Goal: Book appointment/travel/reservation

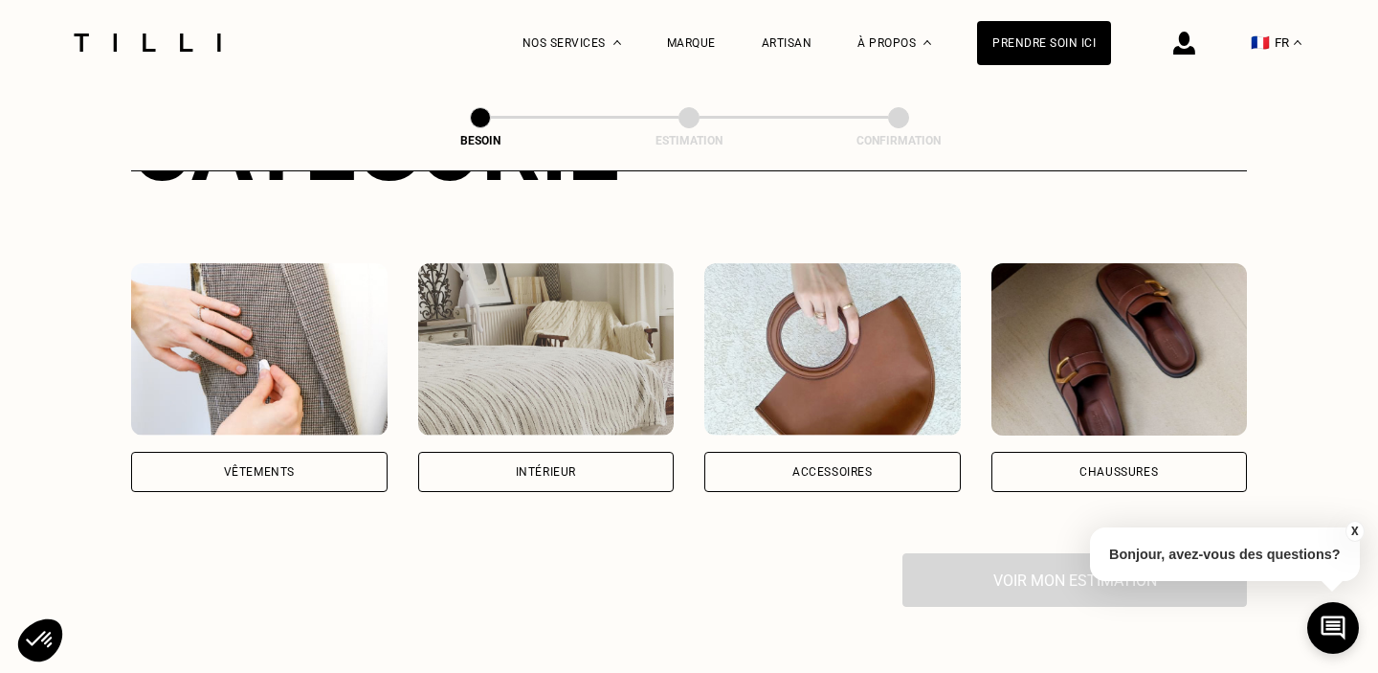
scroll to position [306, 0]
click at [224, 467] on div "Vêtements" at bounding box center [259, 472] width 71 height 11
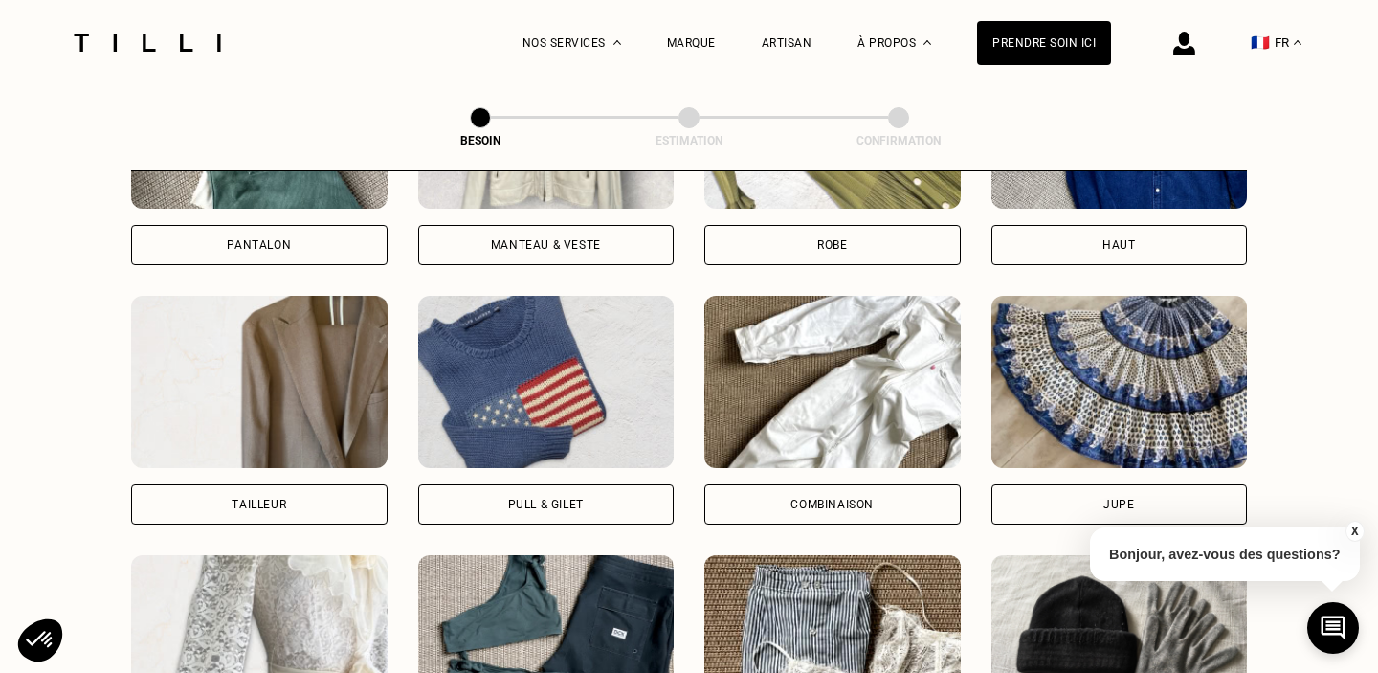
scroll to position [1051, 0]
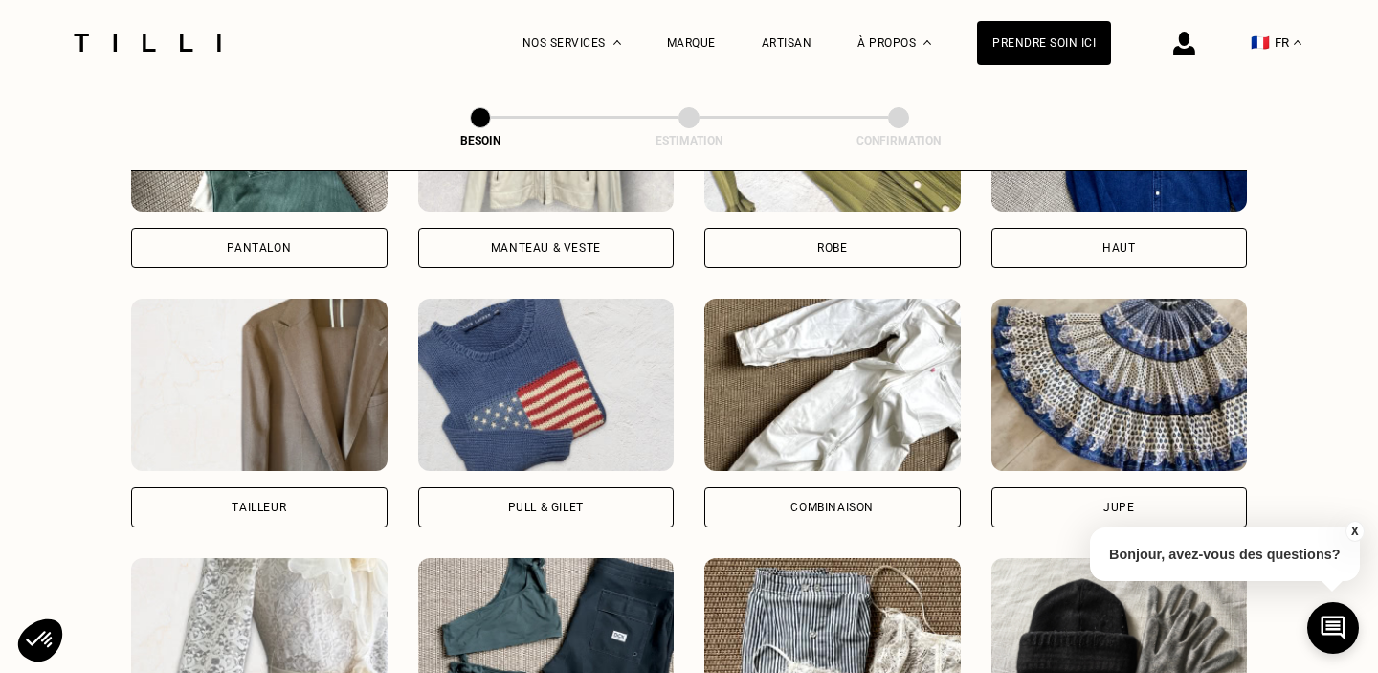
click at [290, 487] on div "Tailleur" at bounding box center [259, 507] width 256 height 40
select select "FR"
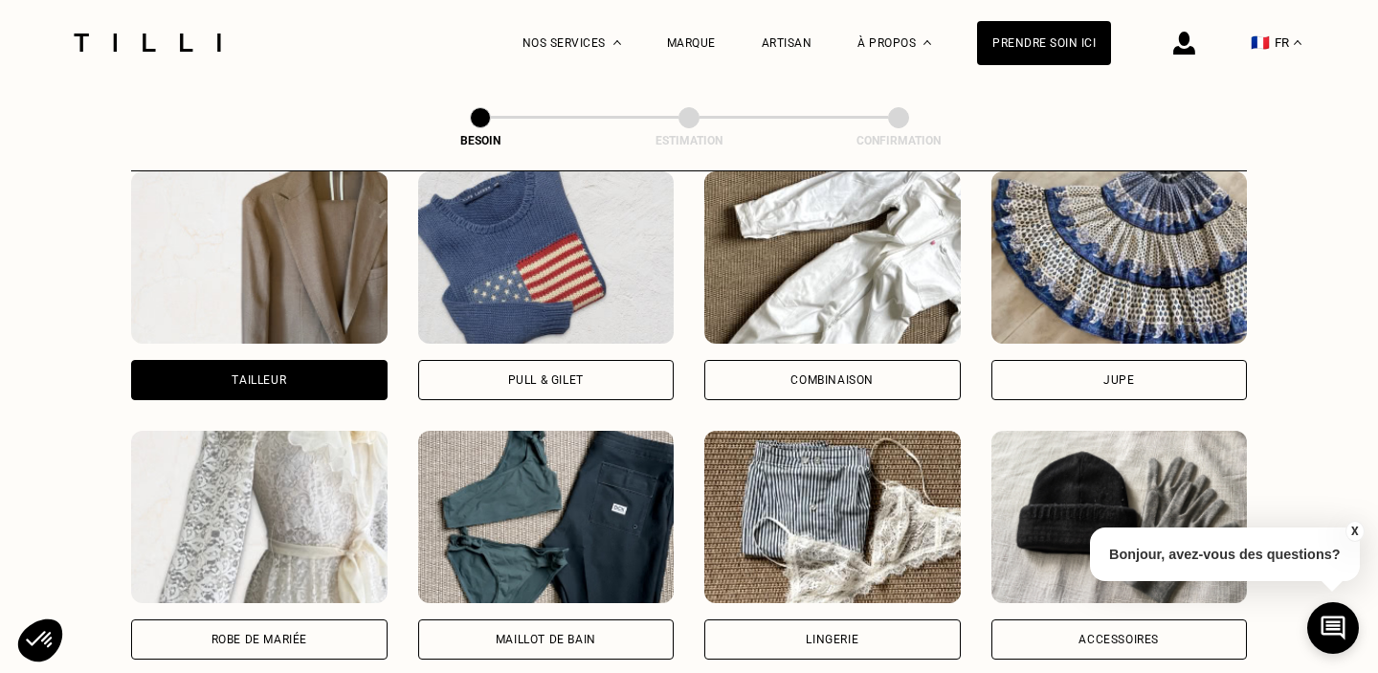
click at [244, 368] on div "Tailleur" at bounding box center [259, 380] width 256 height 40
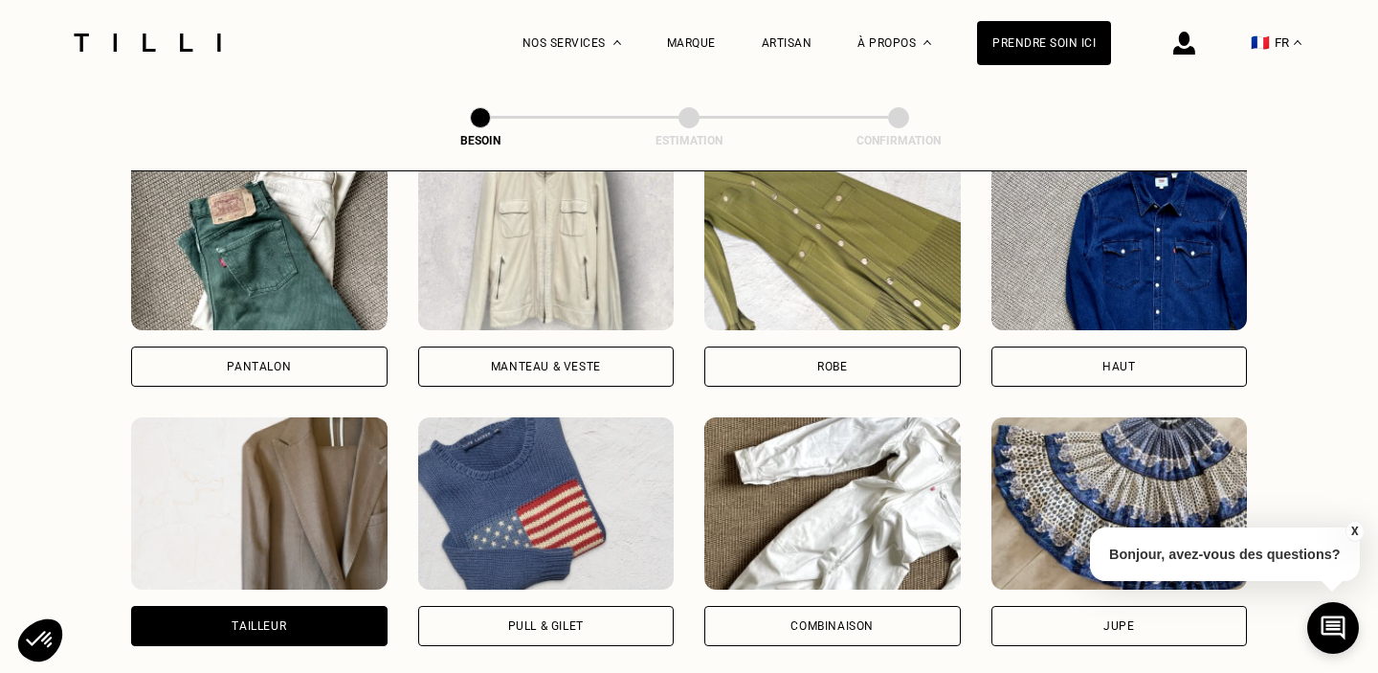
click at [229, 346] on div "Pantalon" at bounding box center [259, 366] width 256 height 40
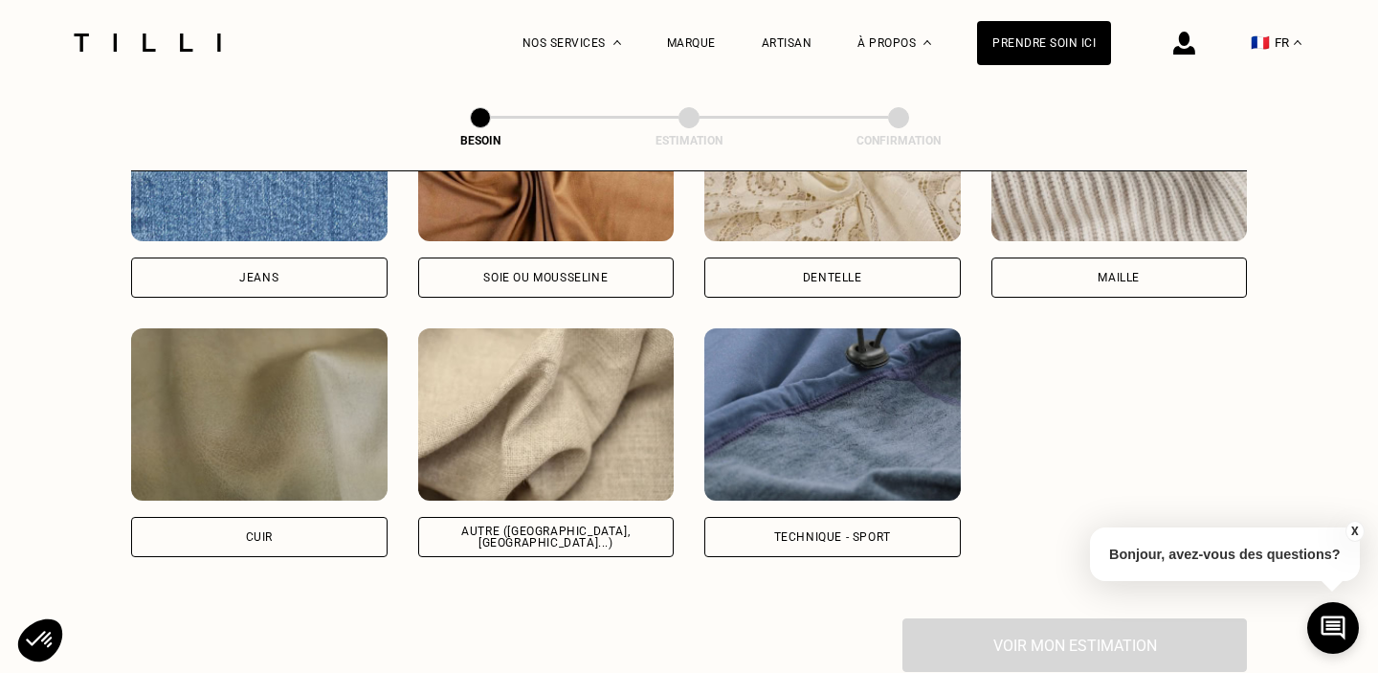
scroll to position [2194, 0]
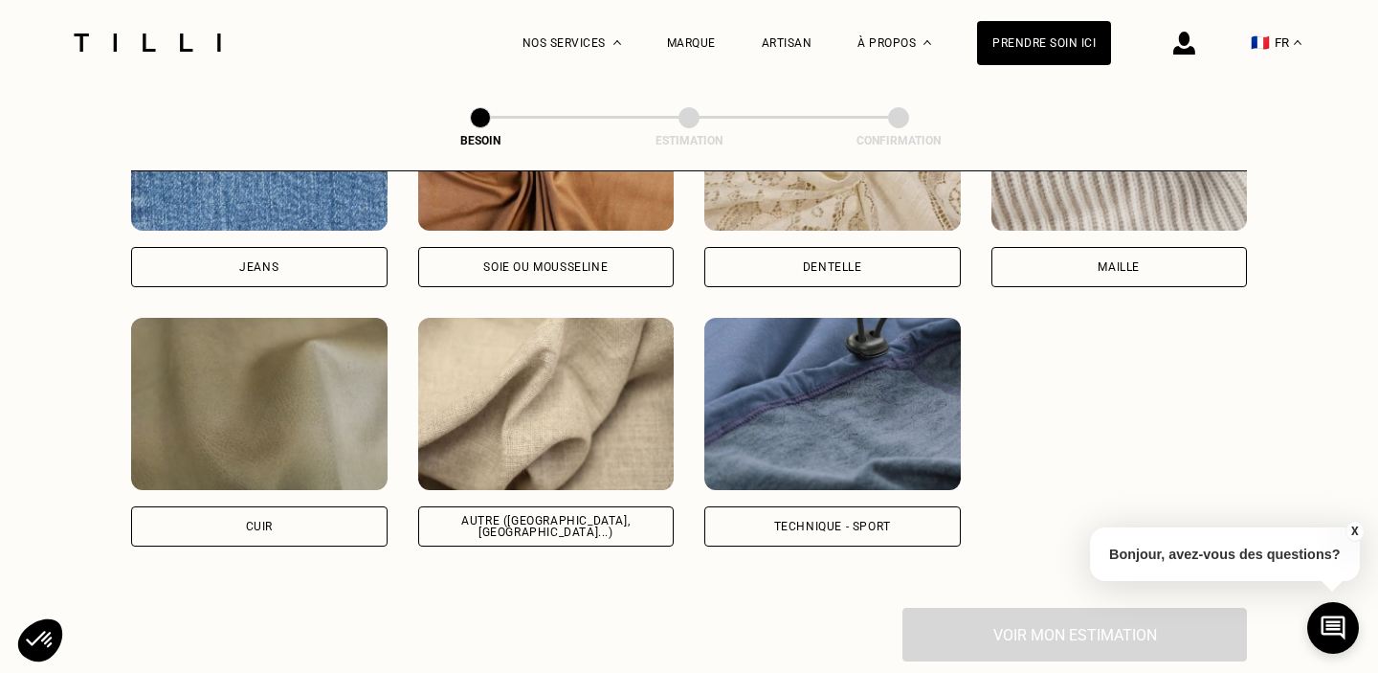
click at [559, 378] on img at bounding box center [546, 404] width 256 height 172
select select "FR"
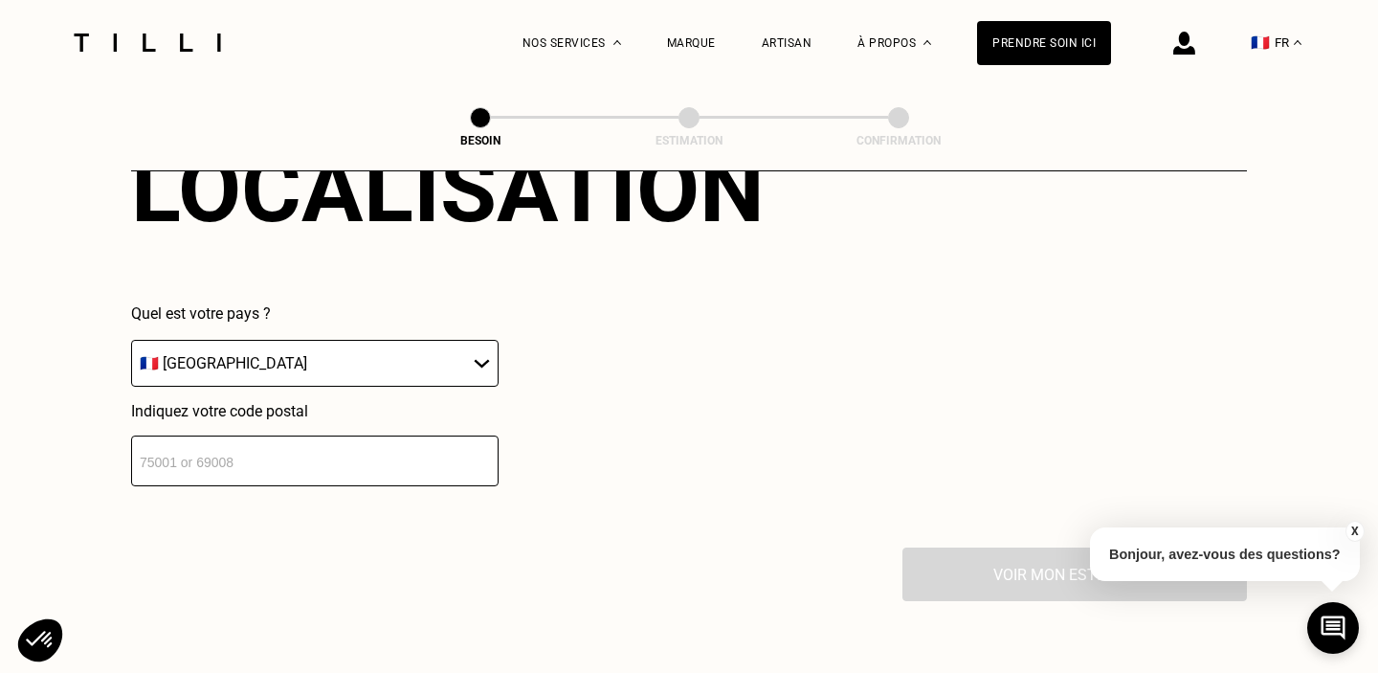
scroll to position [2732, 0]
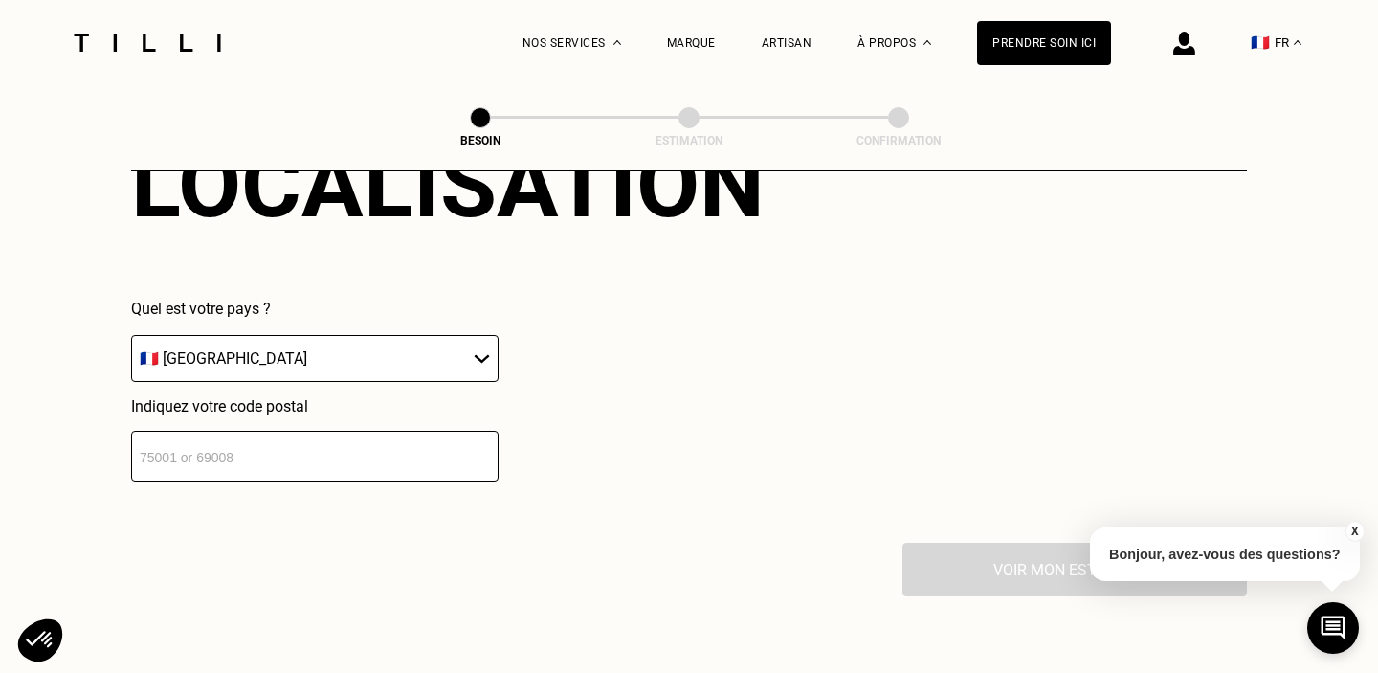
click at [364, 432] on input "number" at bounding box center [314, 456] width 367 height 51
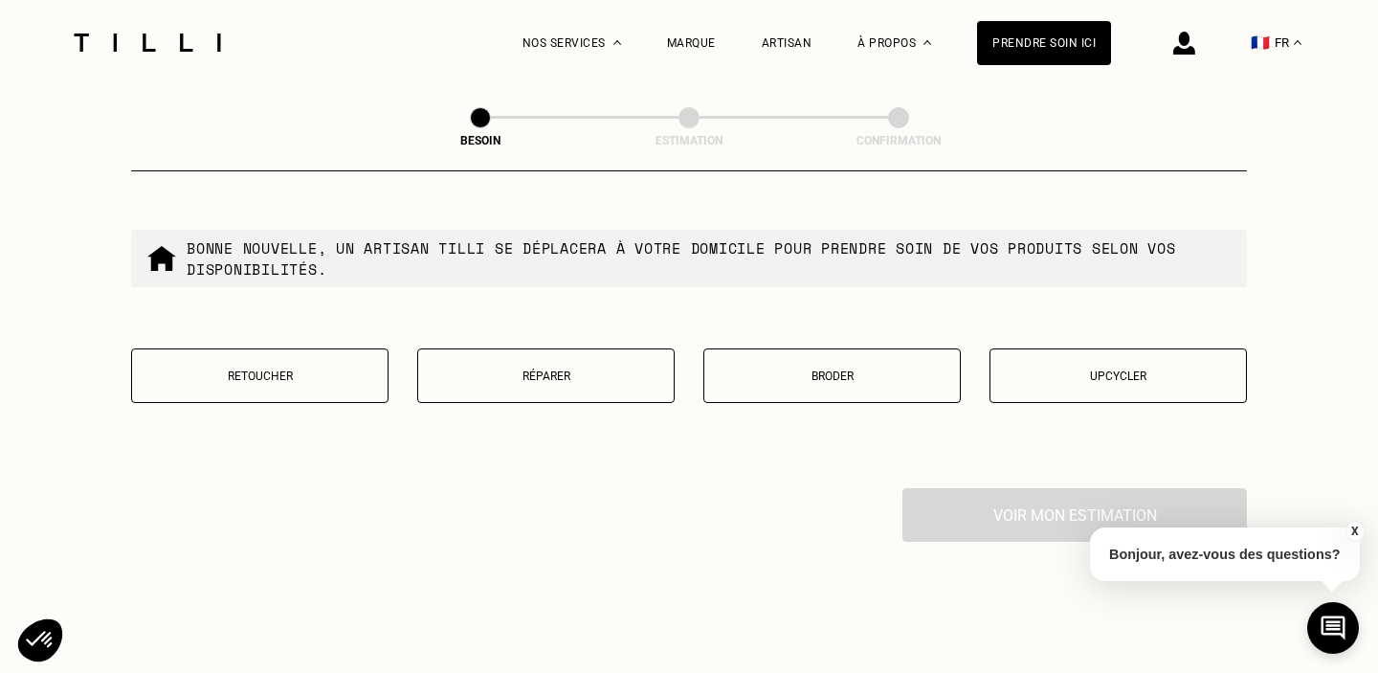
scroll to position [3275, 0]
type input "69001"
click at [231, 368] on p "Retoucher" at bounding box center [260, 374] width 236 height 13
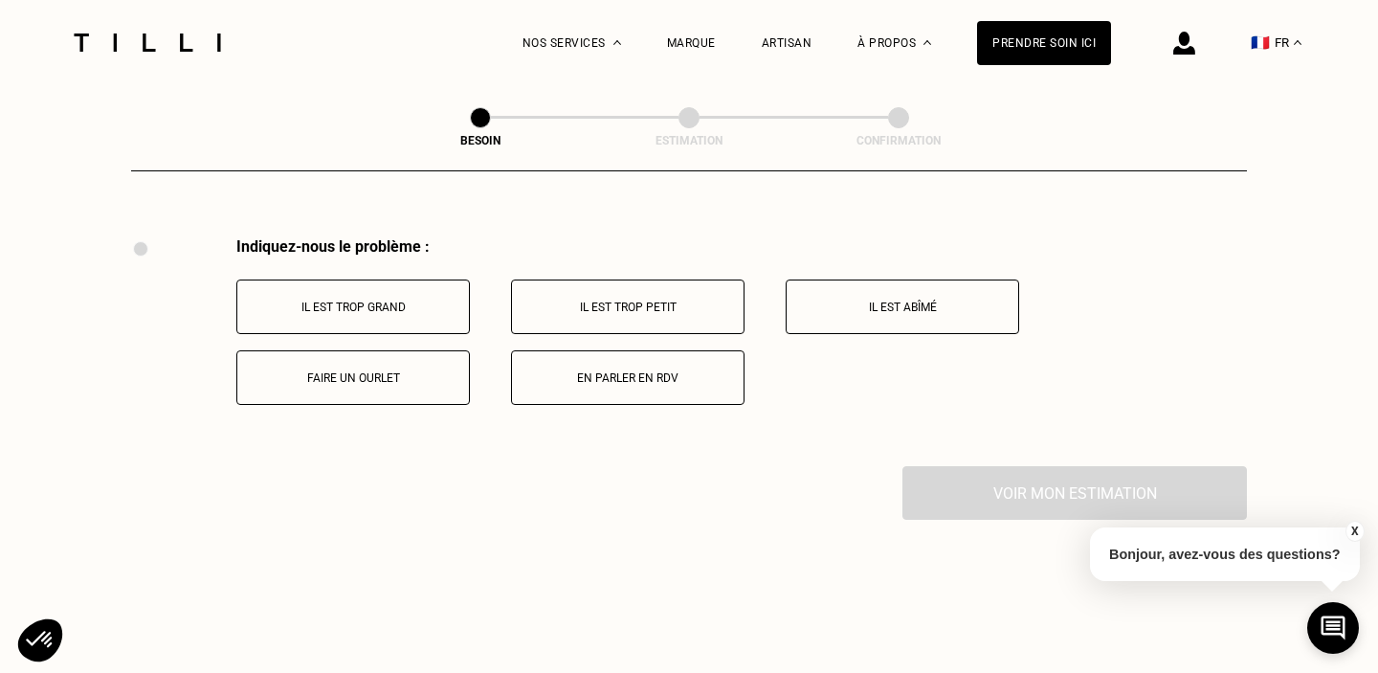
scroll to position [3529, 0]
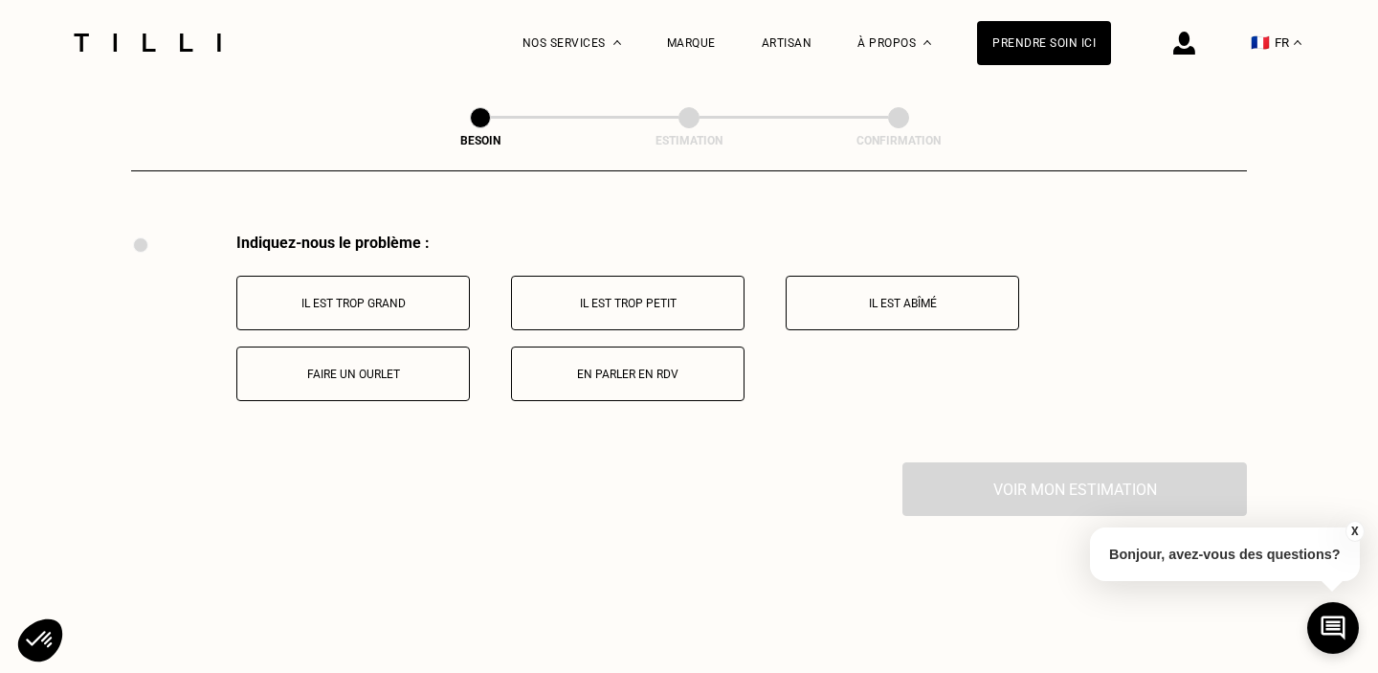
click at [398, 297] on p "Il est trop grand" at bounding box center [353, 303] width 212 height 13
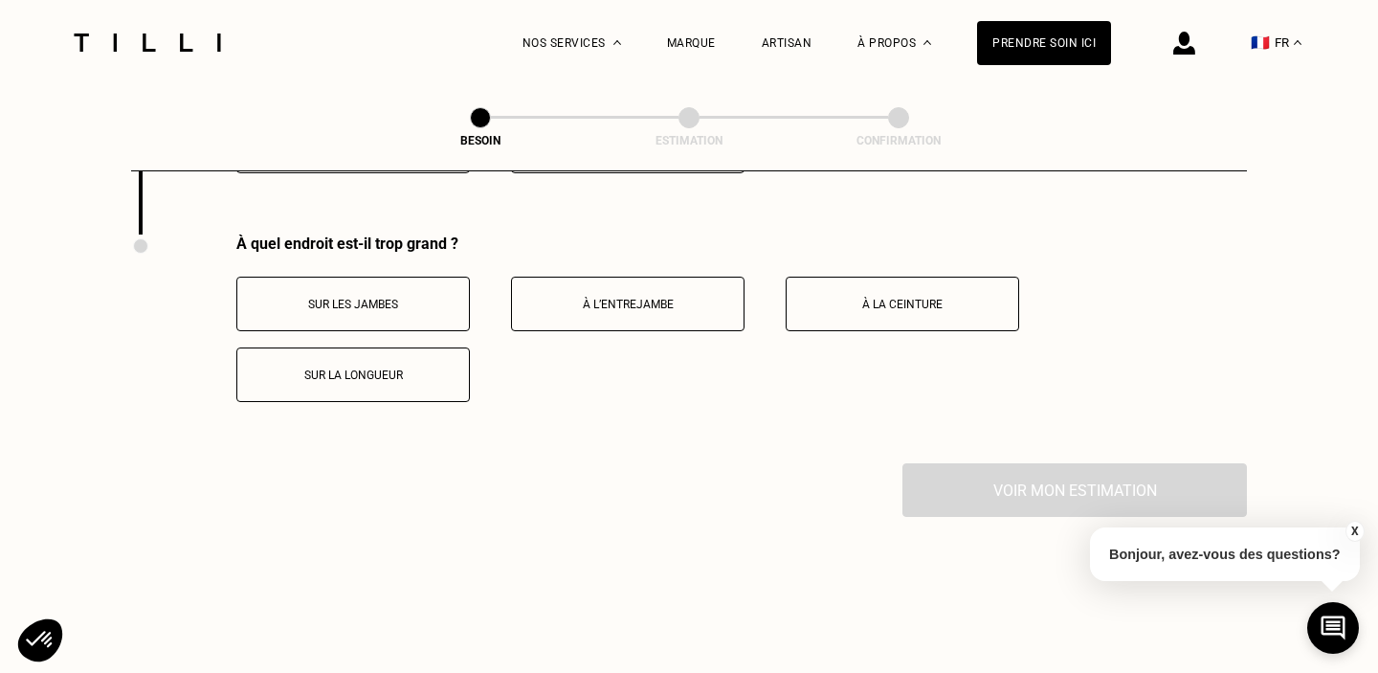
scroll to position [3757, 0]
click at [419, 346] on button "Sur la longueur" at bounding box center [352, 373] width 233 height 55
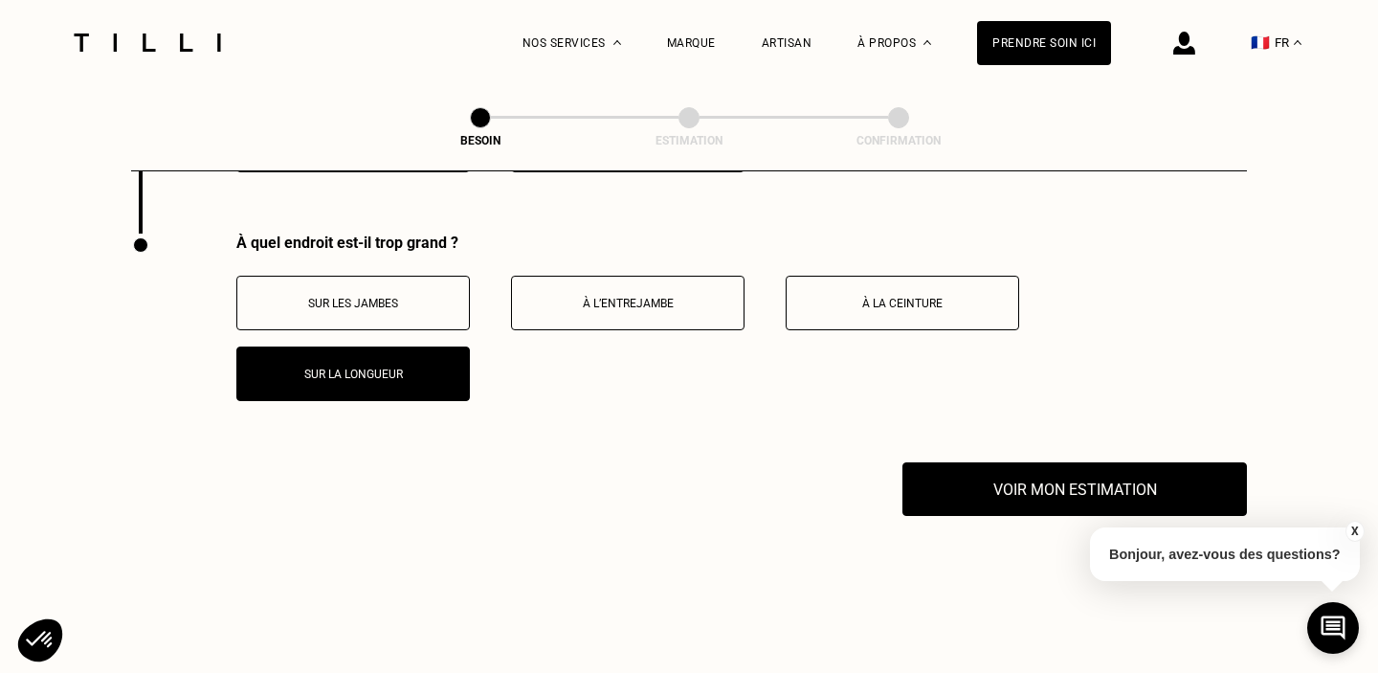
click at [401, 297] on p "Sur les jambes" at bounding box center [353, 303] width 212 height 13
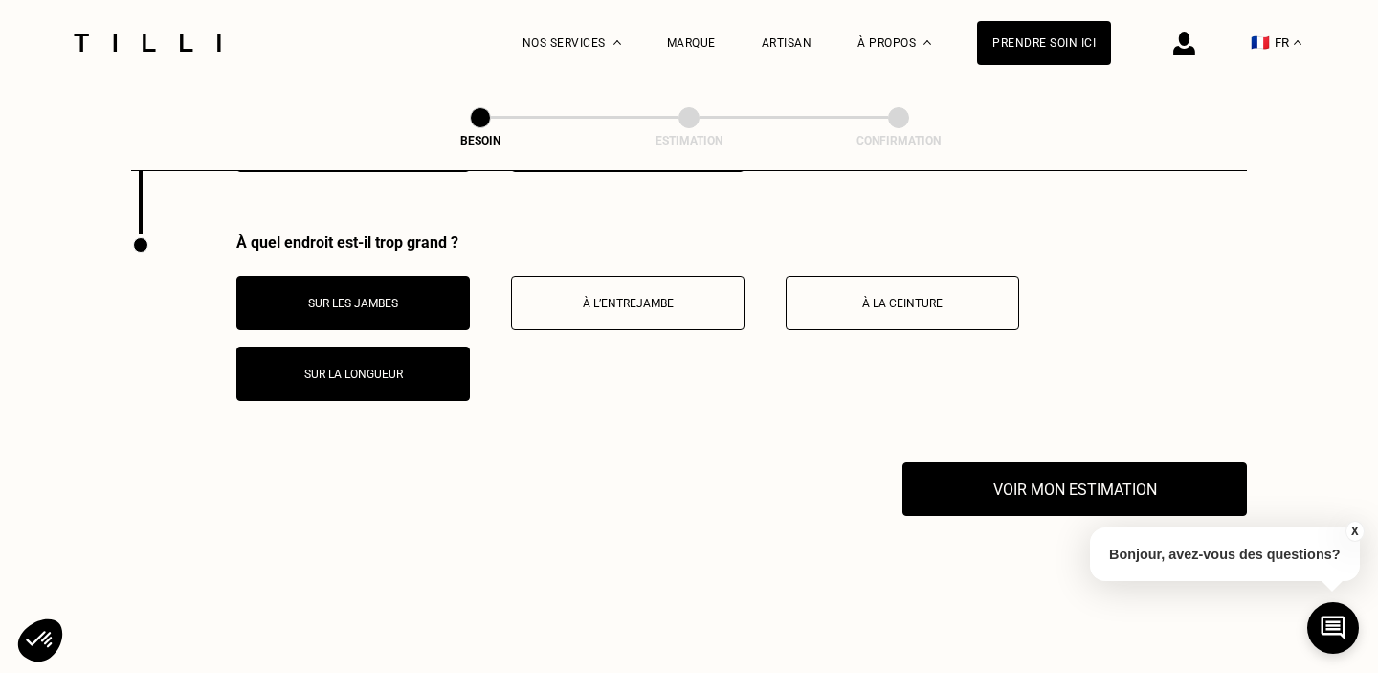
click at [401, 297] on p "Sur les jambes" at bounding box center [353, 303] width 212 height 13
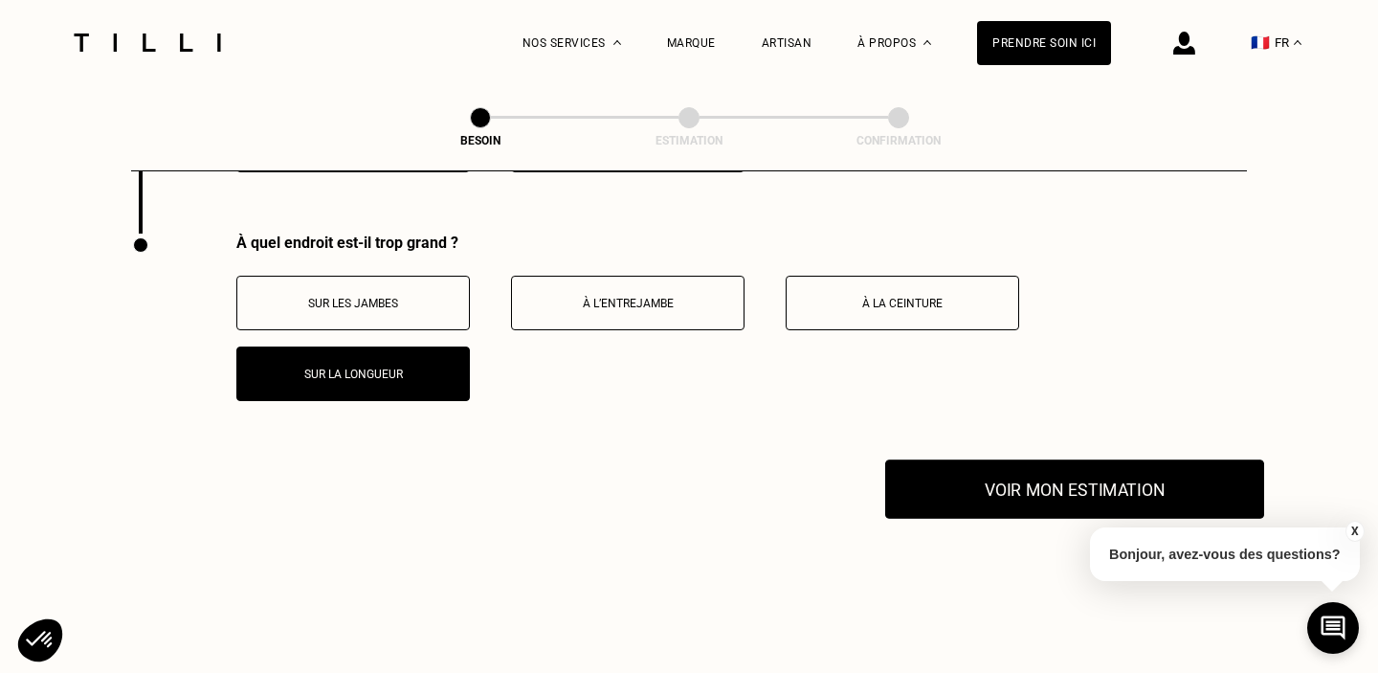
click at [1011, 481] on button "Voir mon estimation" at bounding box center [1074, 488] width 379 height 59
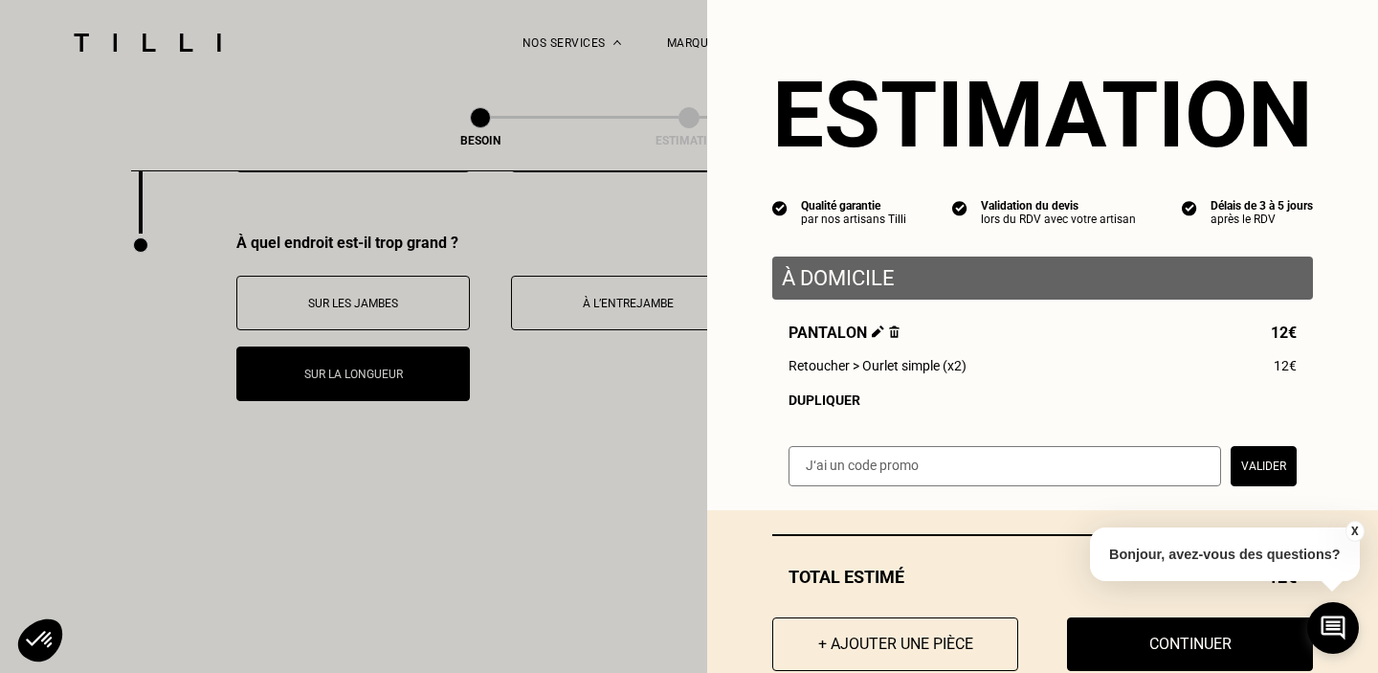
scroll to position [47, 0]
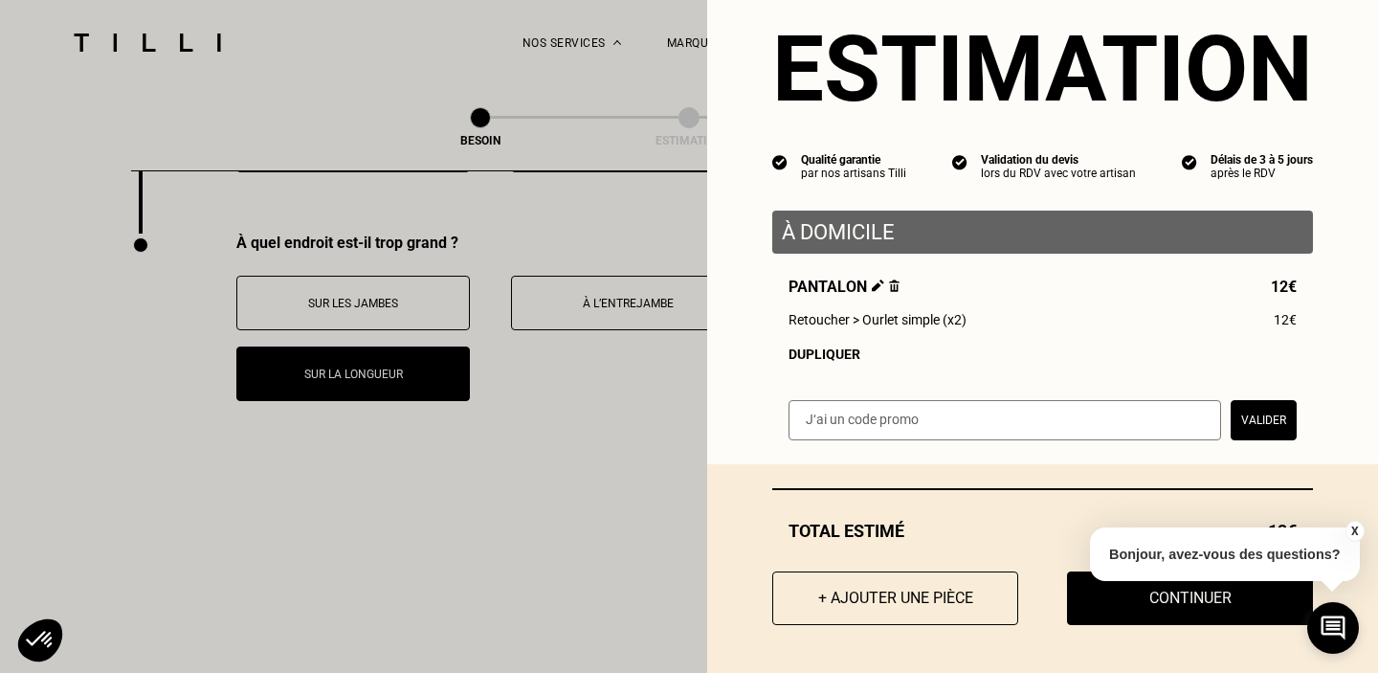
click at [1353, 532] on button "X" at bounding box center [1353, 530] width 19 height 21
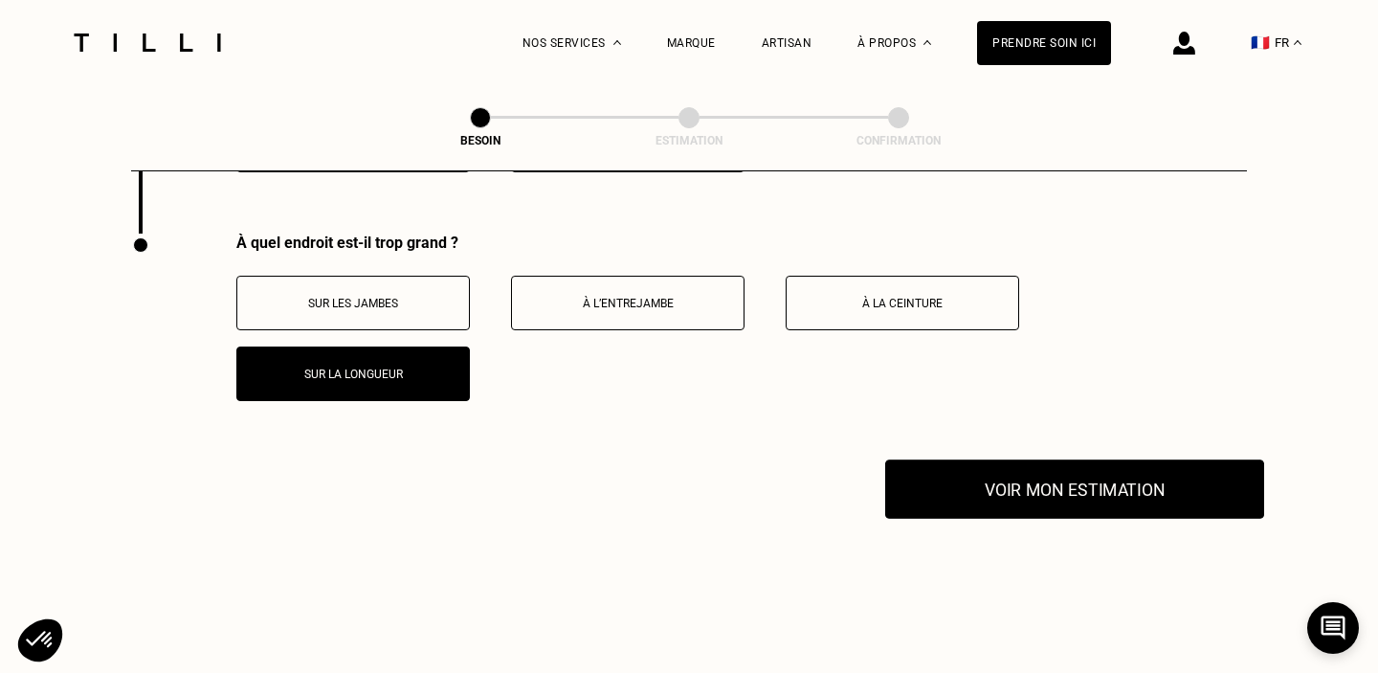
click at [1029, 459] on button "Voir mon estimation" at bounding box center [1074, 488] width 379 height 59
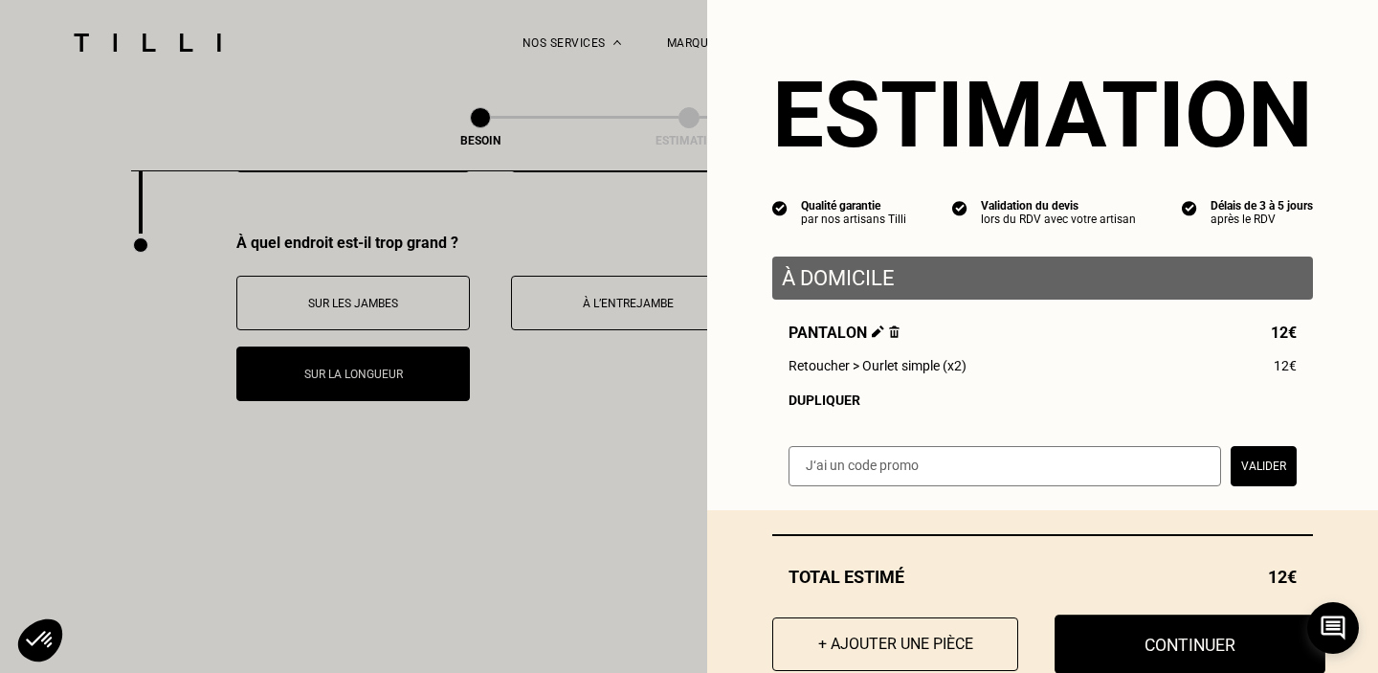
click at [1170, 643] on button "Continuer" at bounding box center [1189, 643] width 271 height 59
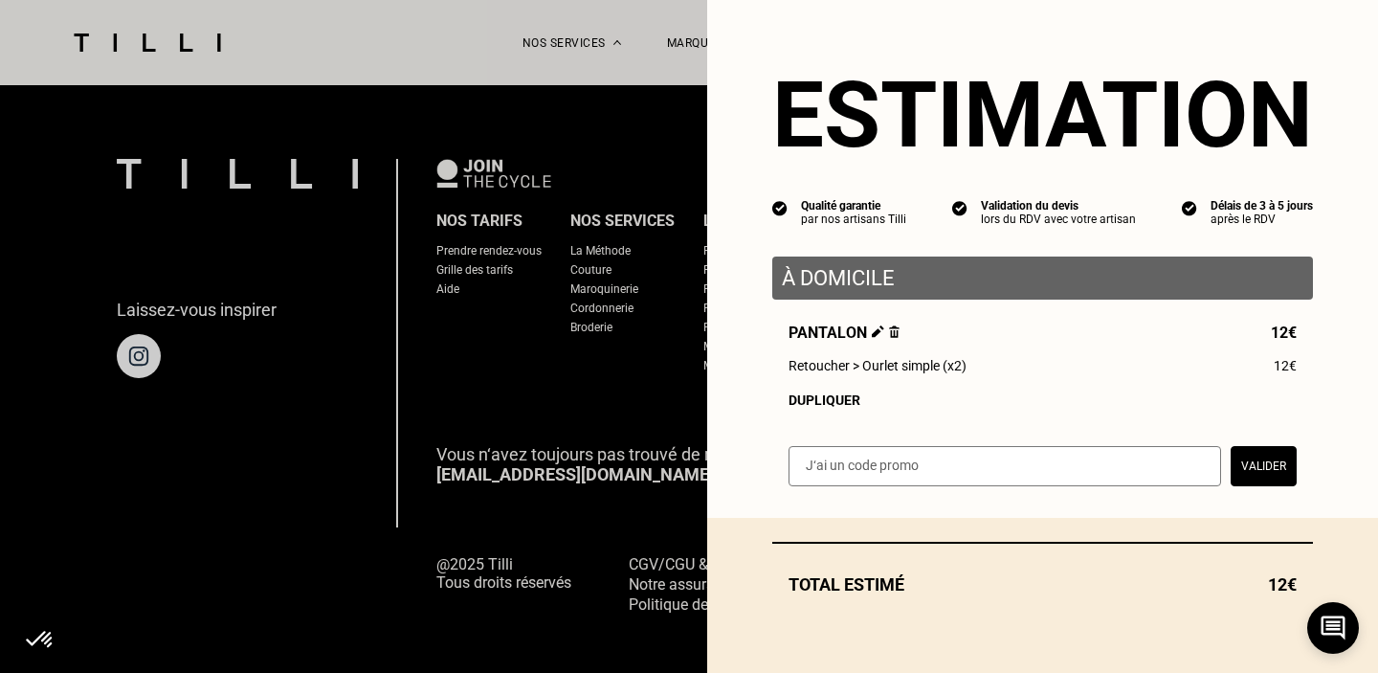
select select "FR"
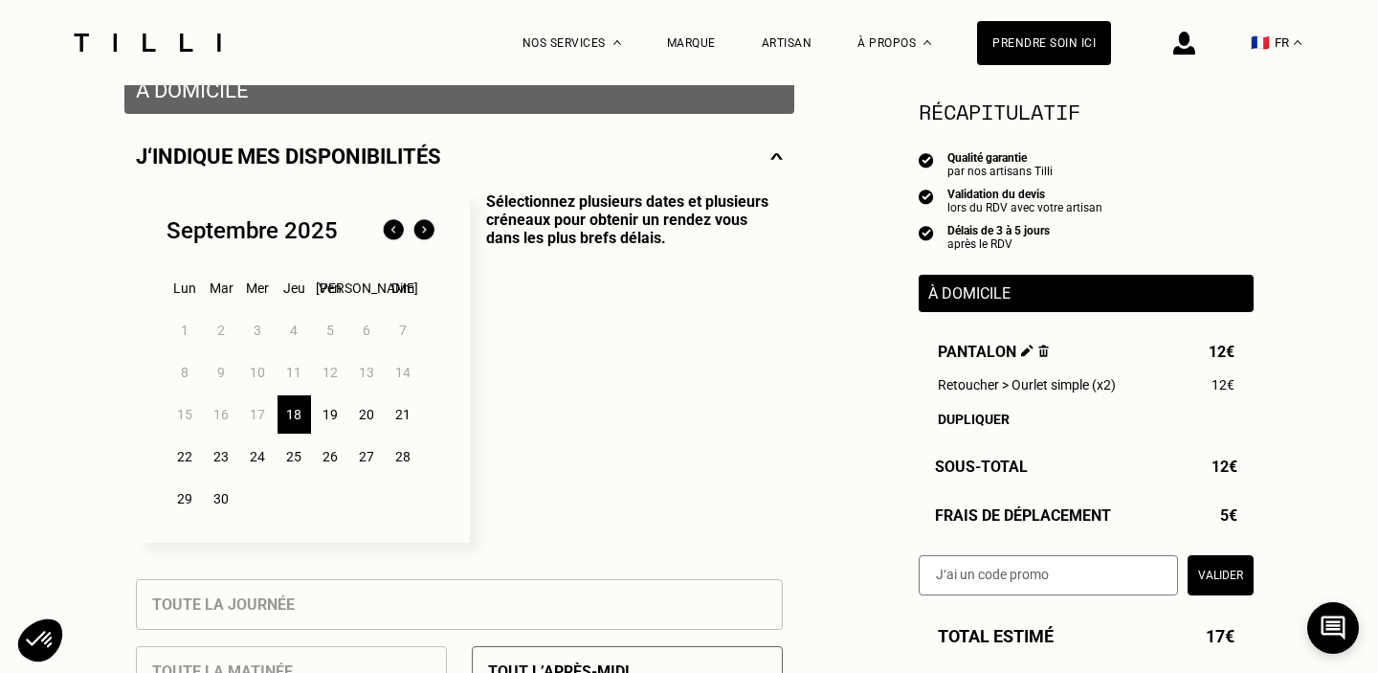
scroll to position [399, 0]
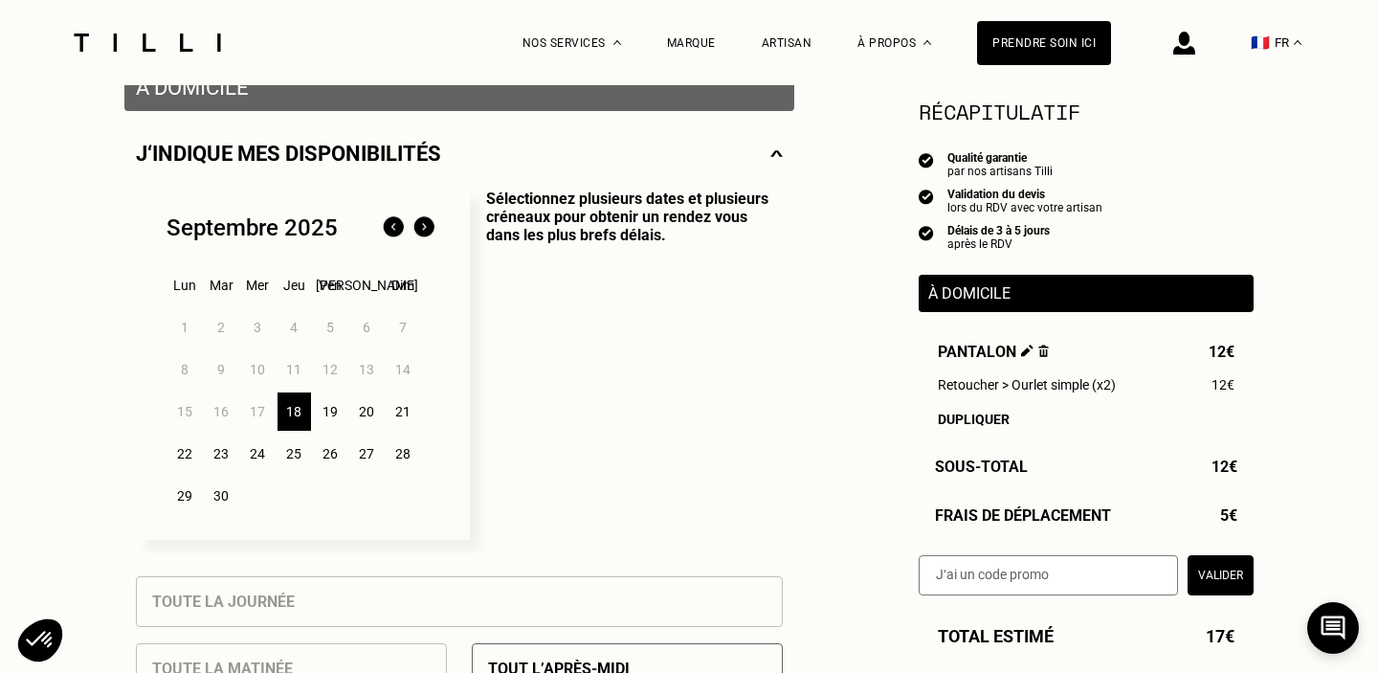
click at [363, 411] on div "20" at bounding box center [366, 411] width 33 height 38
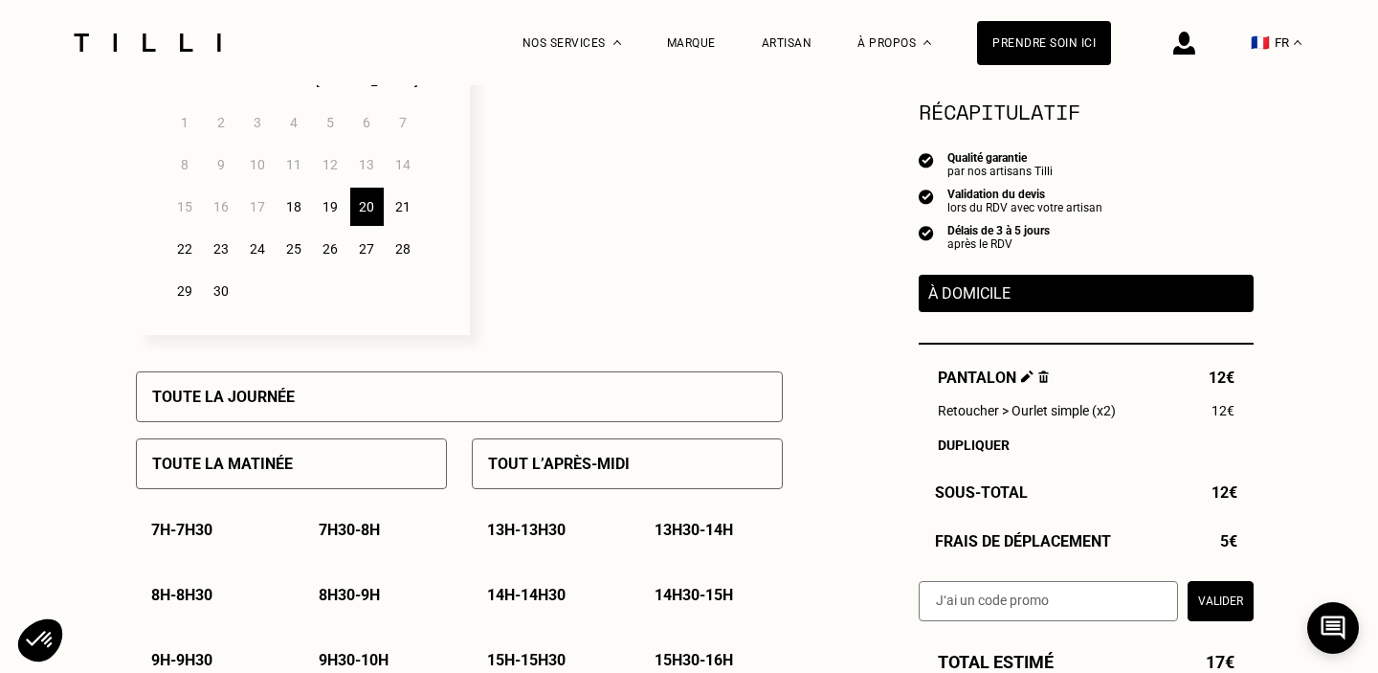
scroll to position [607, 0]
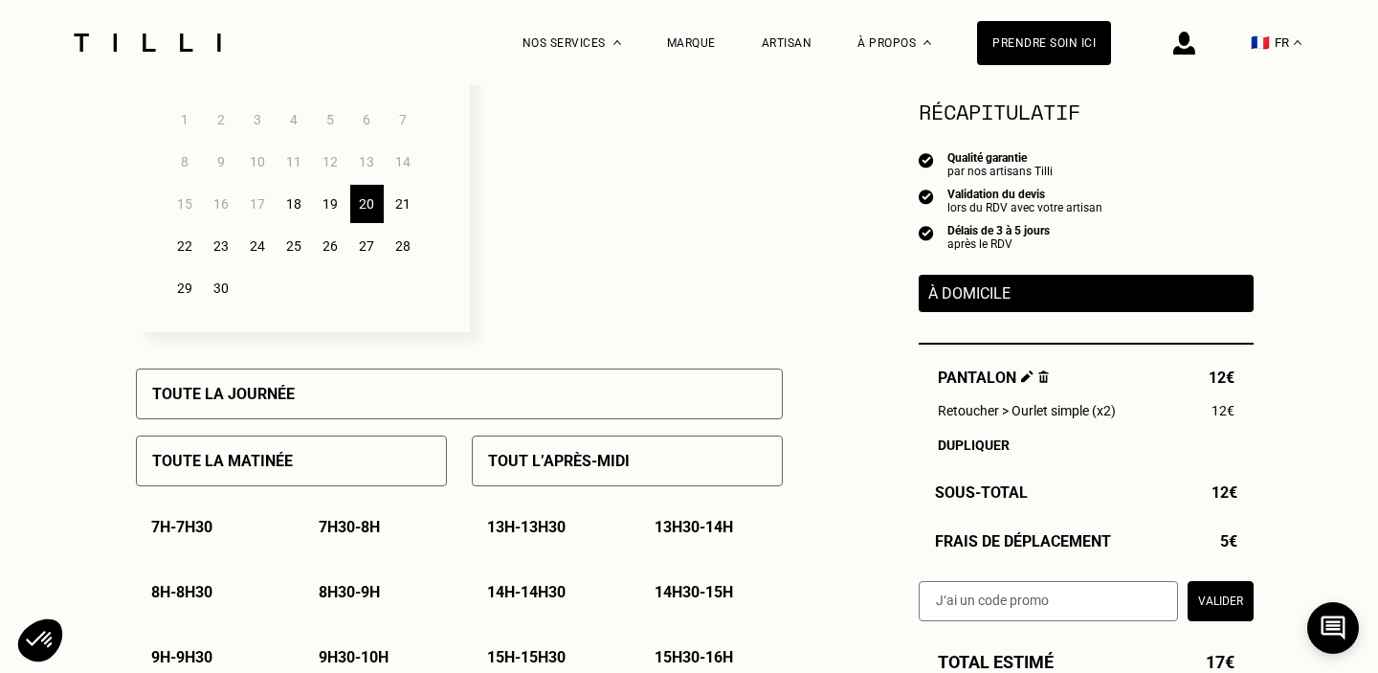
click at [350, 453] on div "Toute la matinée" at bounding box center [291, 460] width 311 height 51
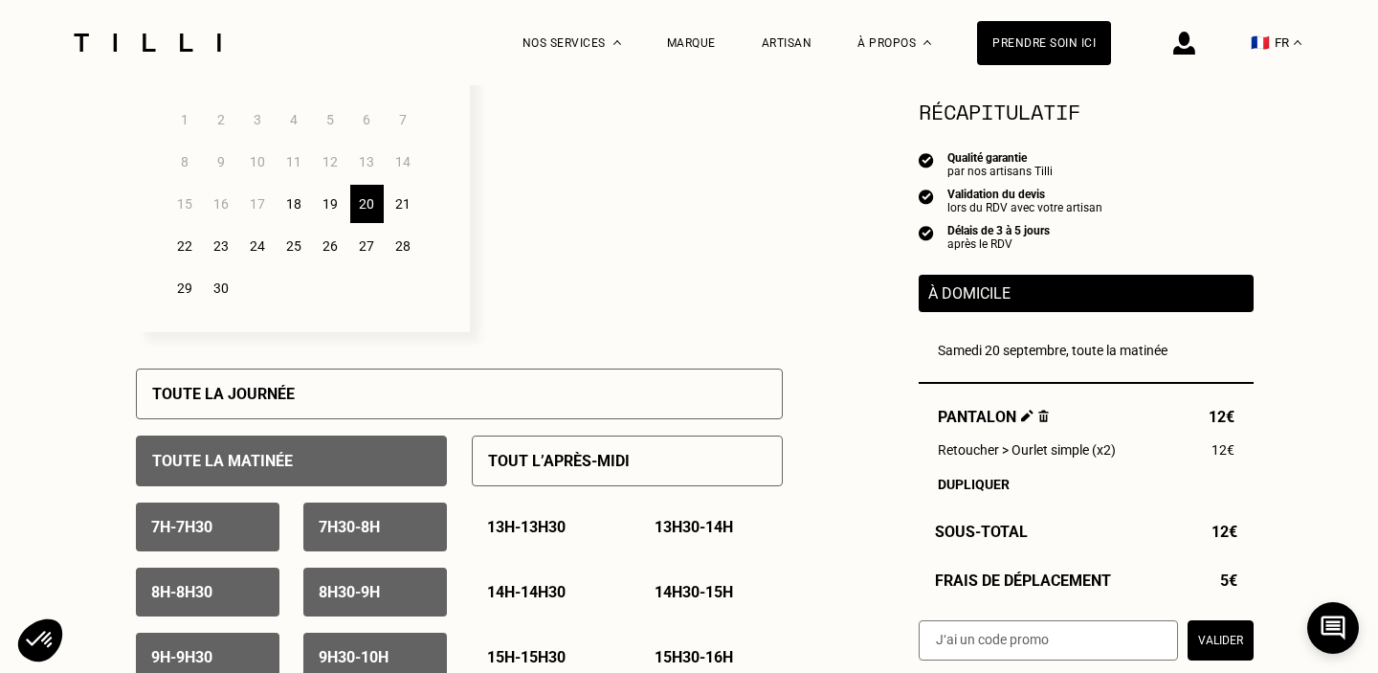
click at [356, 387] on div "Toute la journée" at bounding box center [459, 393] width 647 height 51
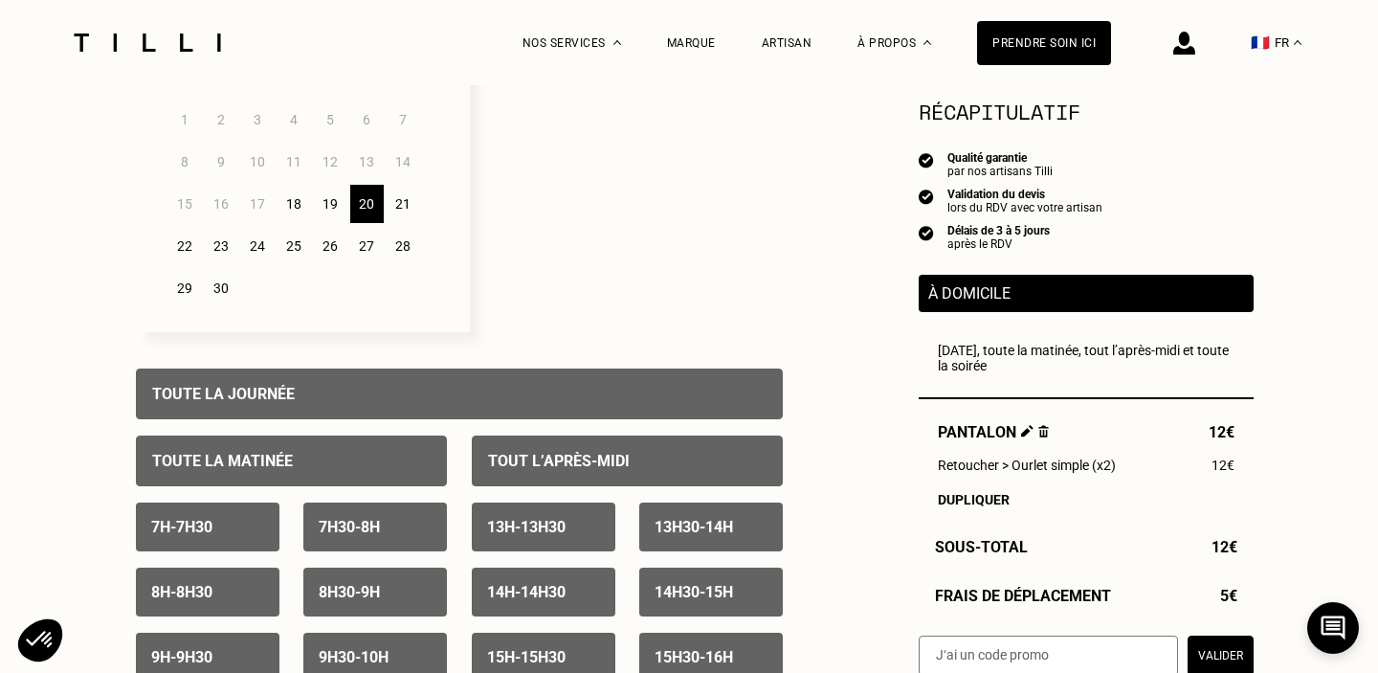
click at [356, 387] on div "Toute la journée" at bounding box center [459, 393] width 647 height 51
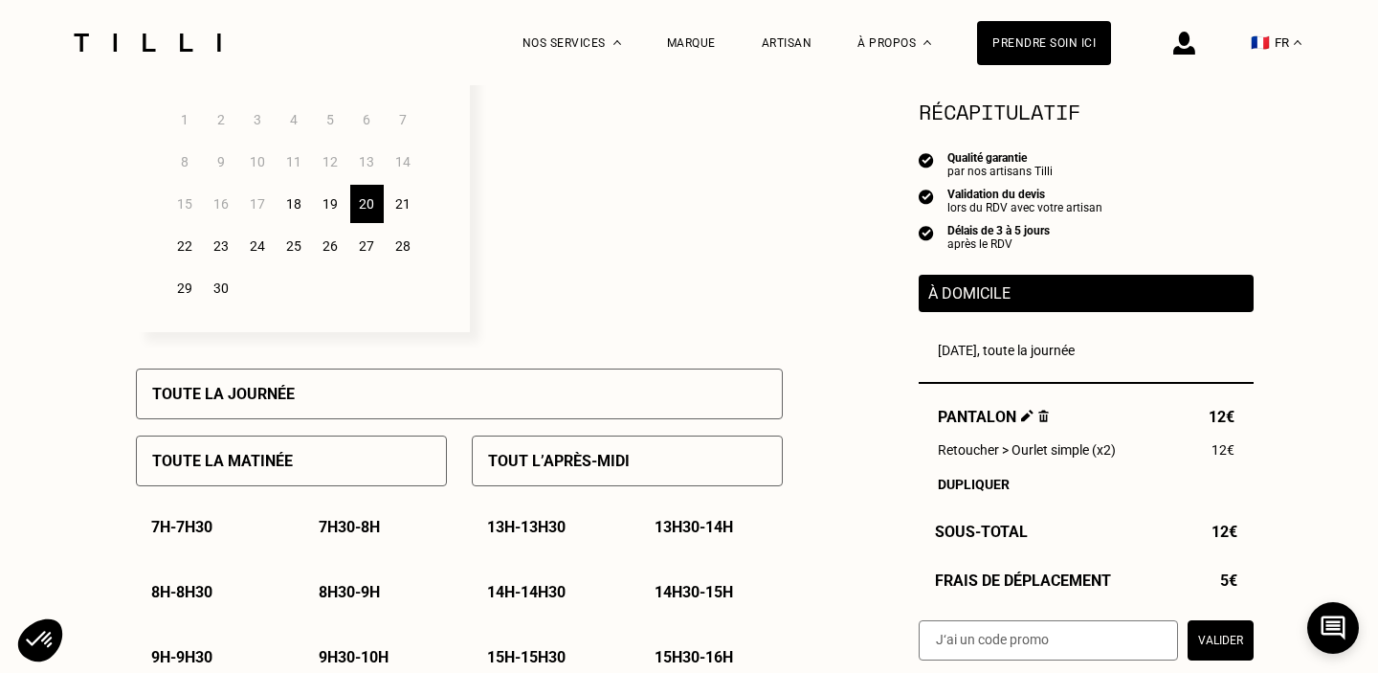
click at [323, 443] on div "Toute la matinée" at bounding box center [291, 460] width 311 height 51
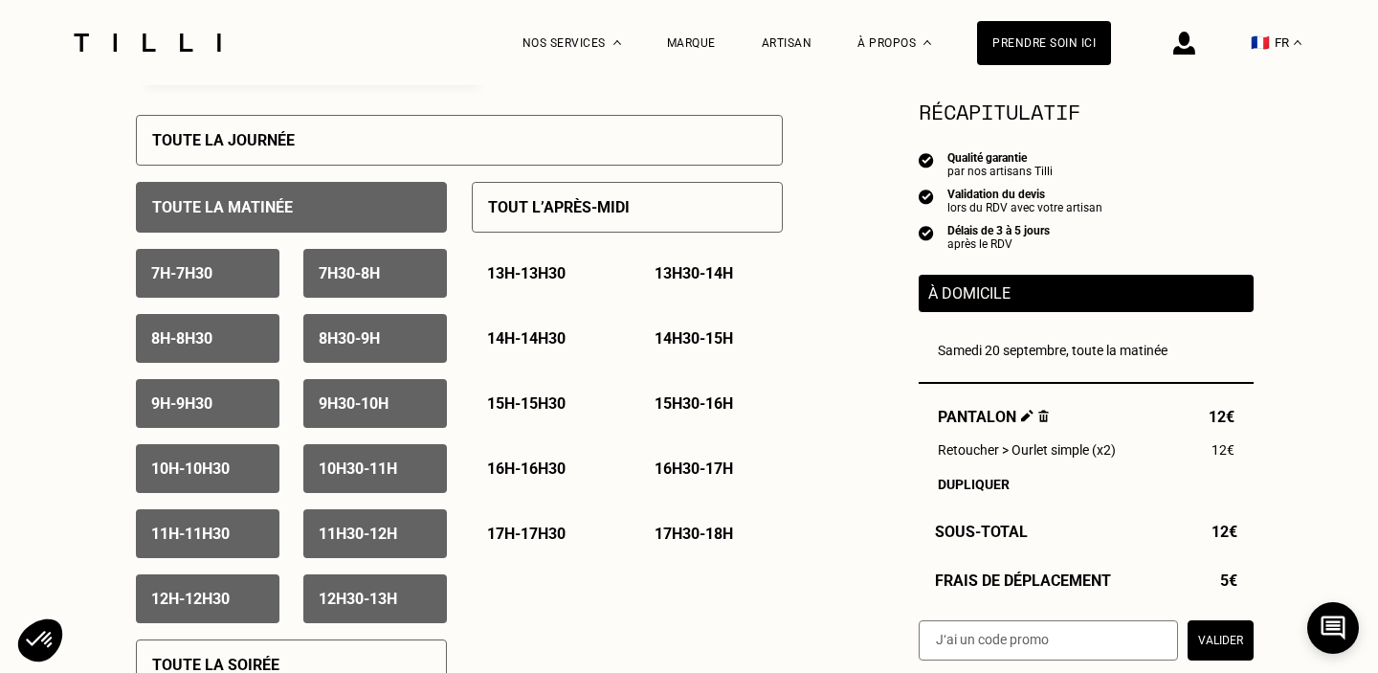
scroll to position [873, 0]
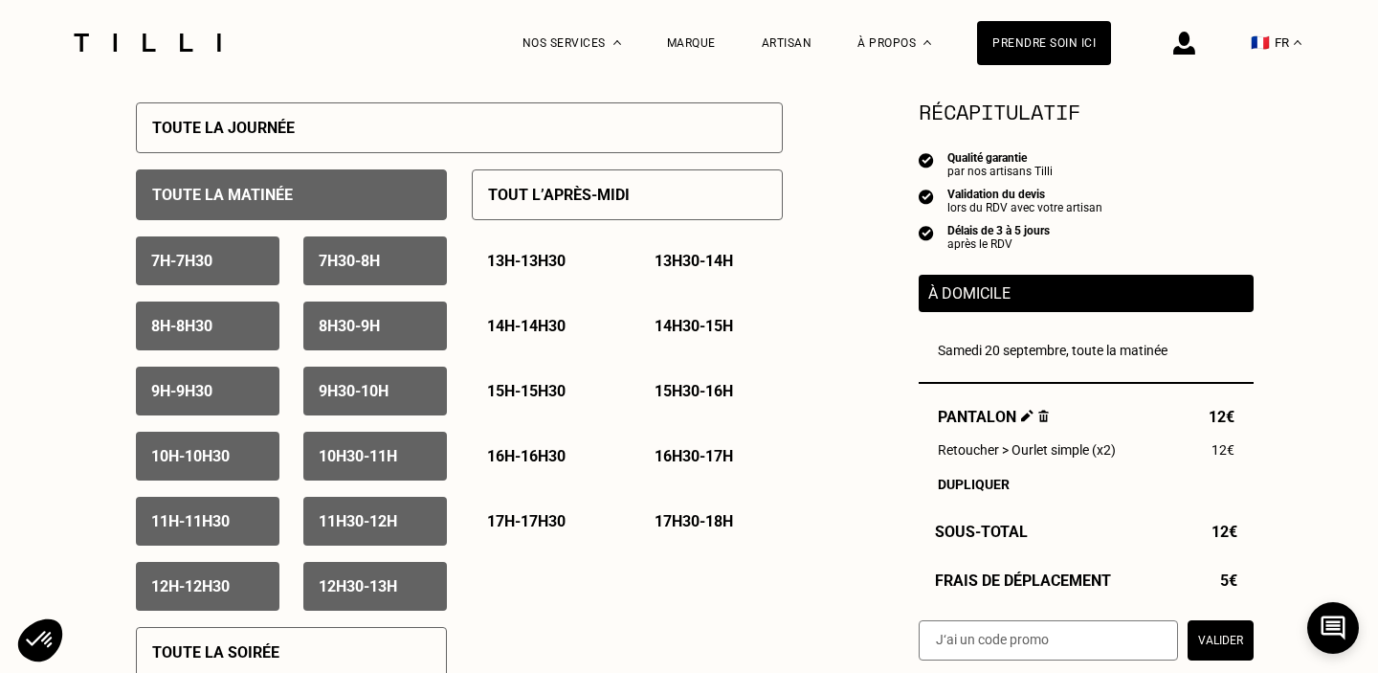
click at [188, 332] on p "8h - 8h30" at bounding box center [181, 326] width 61 height 18
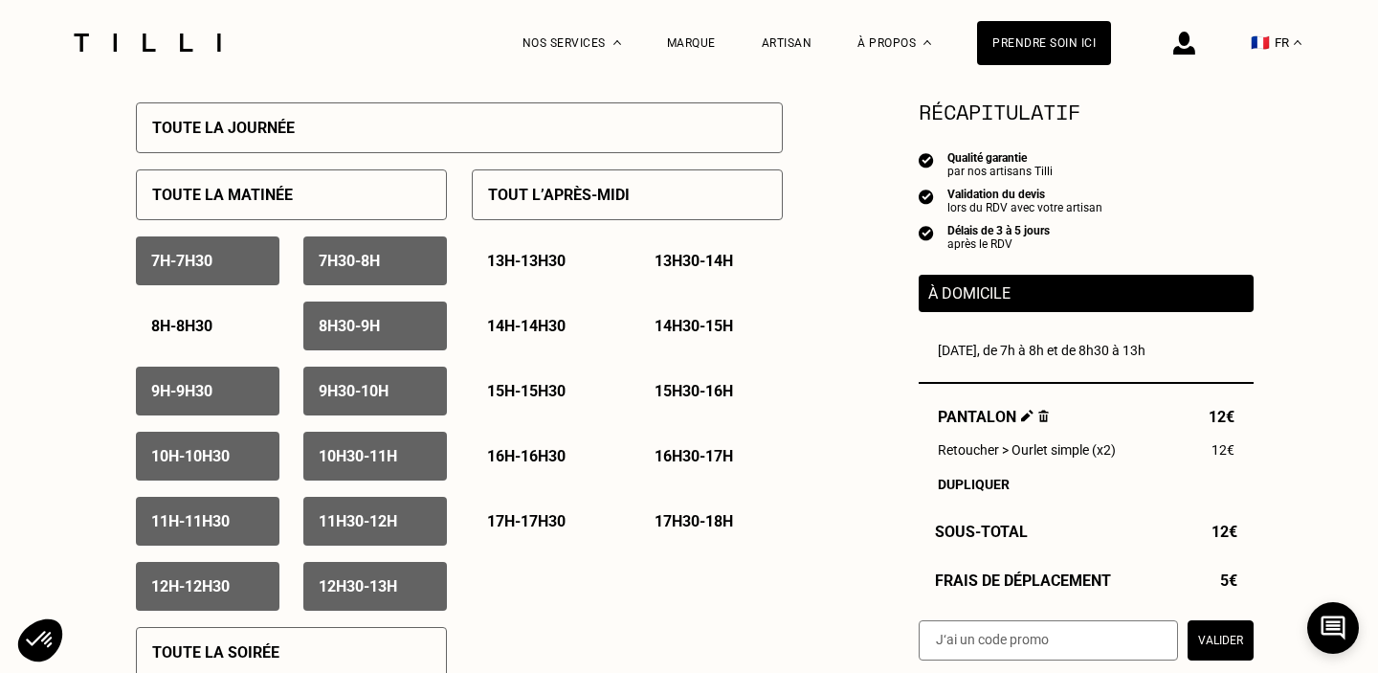
click at [188, 331] on p "8h - 8h30" at bounding box center [181, 326] width 61 height 18
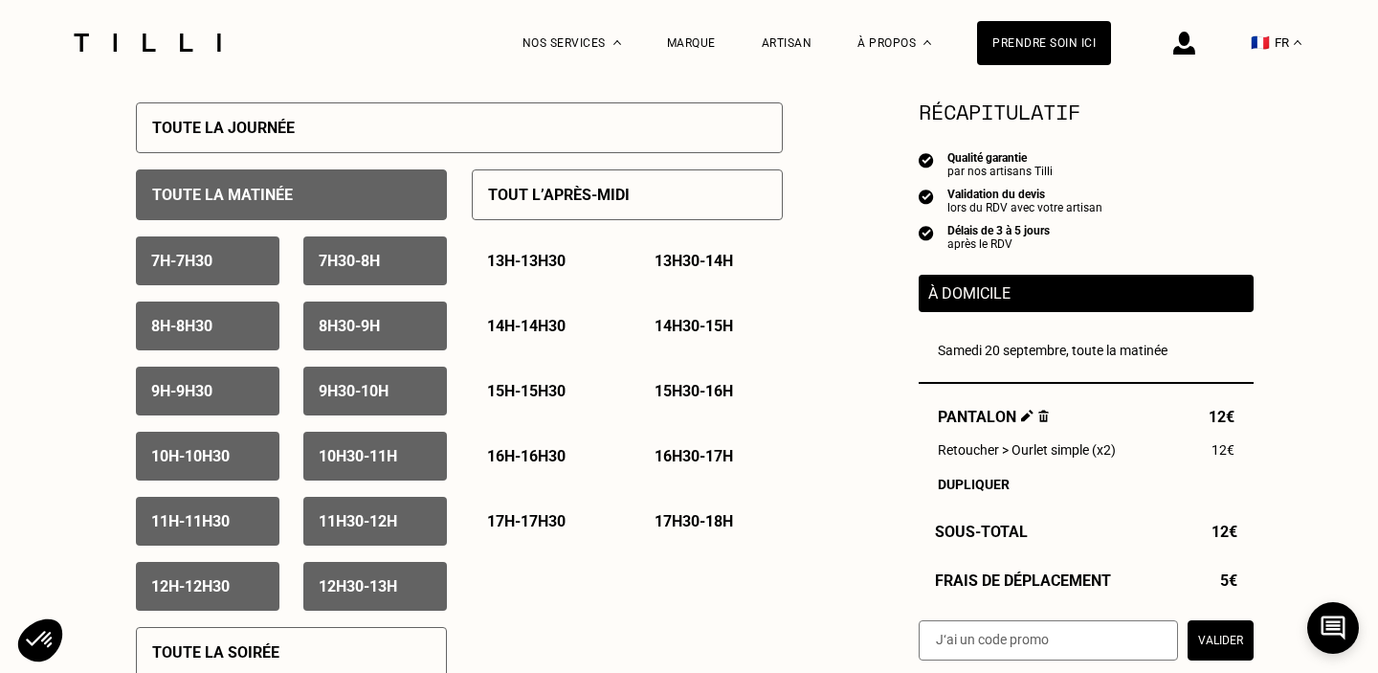
click at [267, 196] on p "Toute la matinée" at bounding box center [222, 195] width 141 height 18
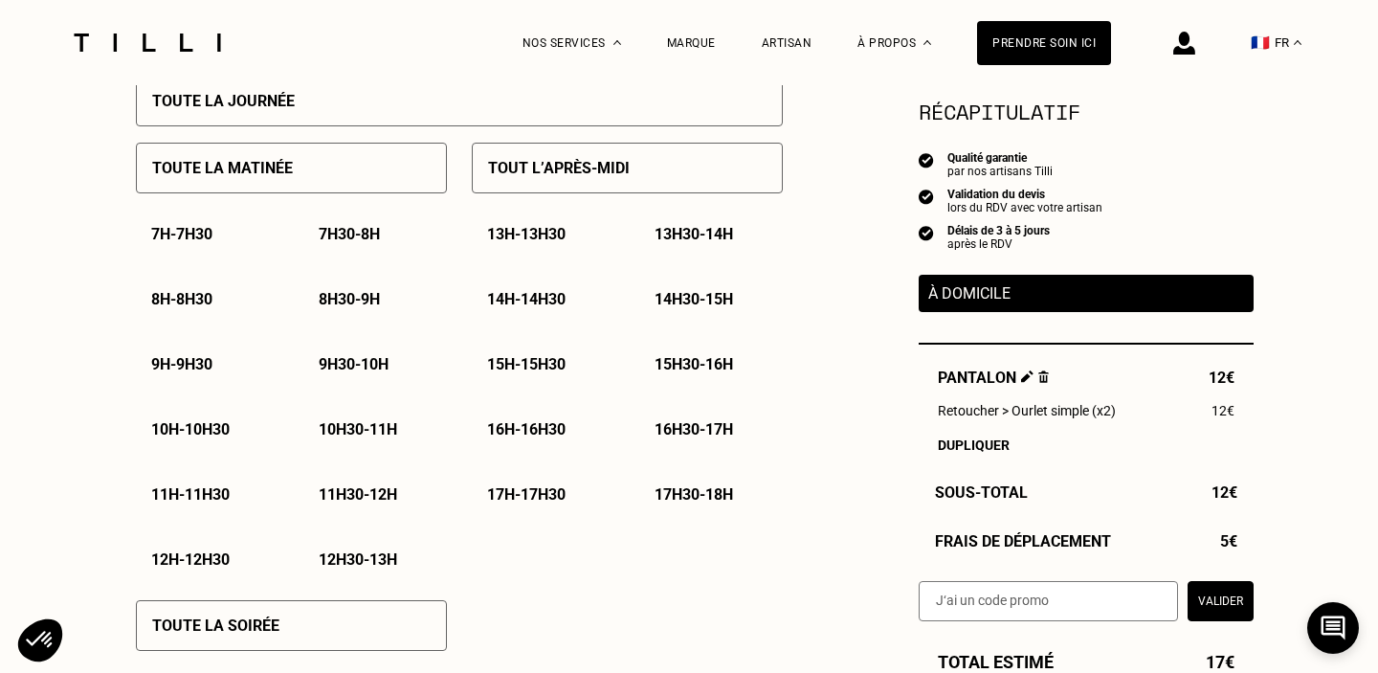
scroll to position [902, 0]
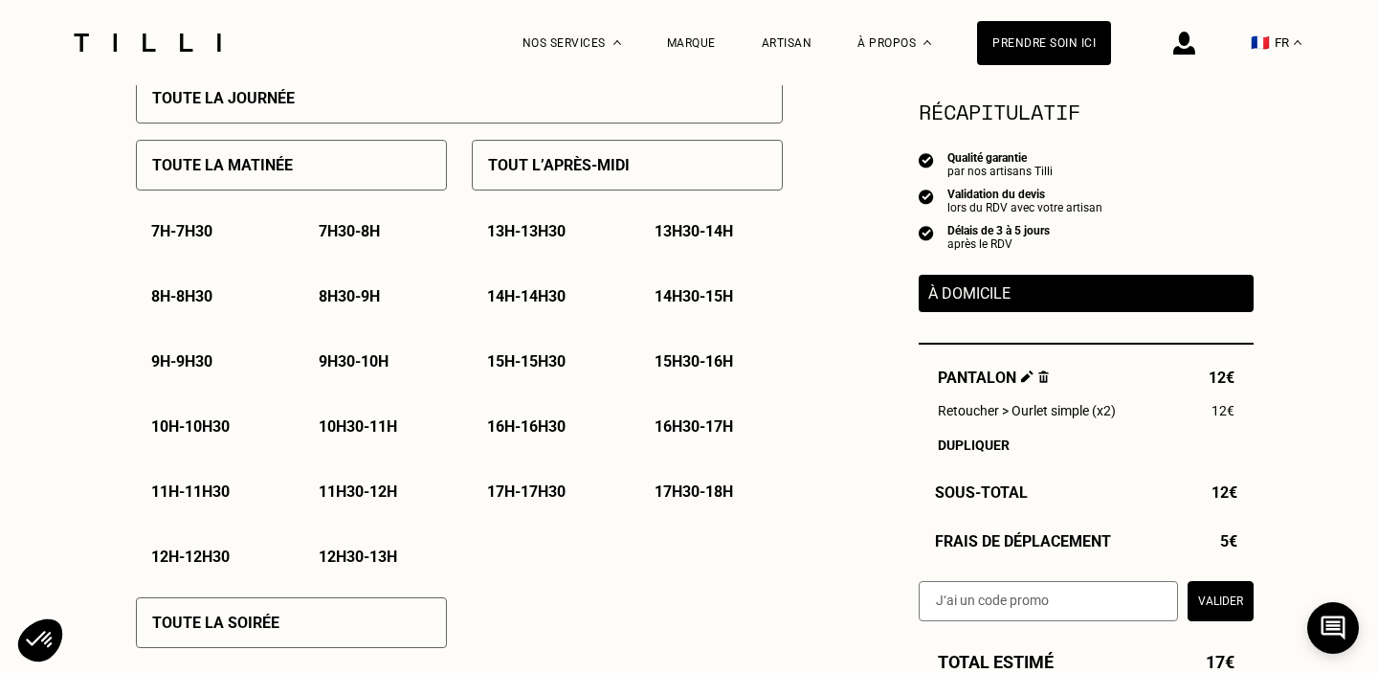
click at [186, 363] on p "9h - 9h30" at bounding box center [181, 361] width 61 height 18
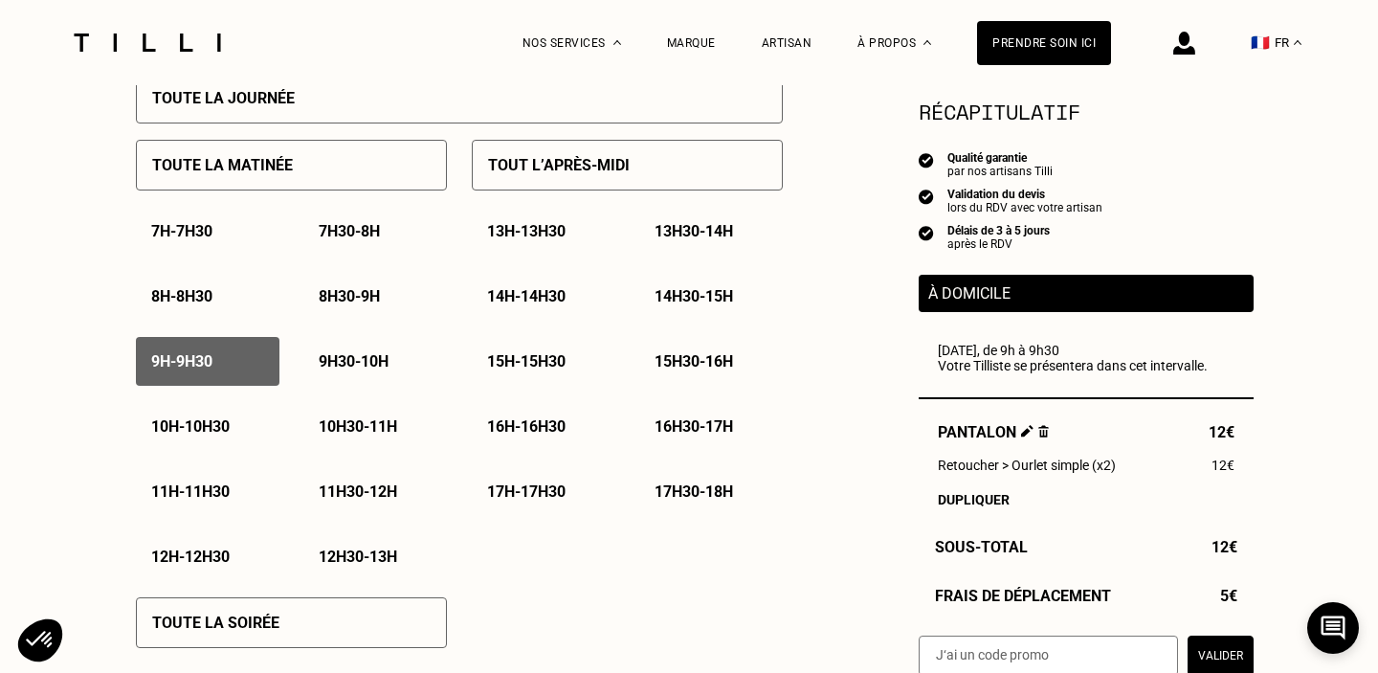
click at [178, 551] on p "12h - 12h30" at bounding box center [190, 556] width 78 height 18
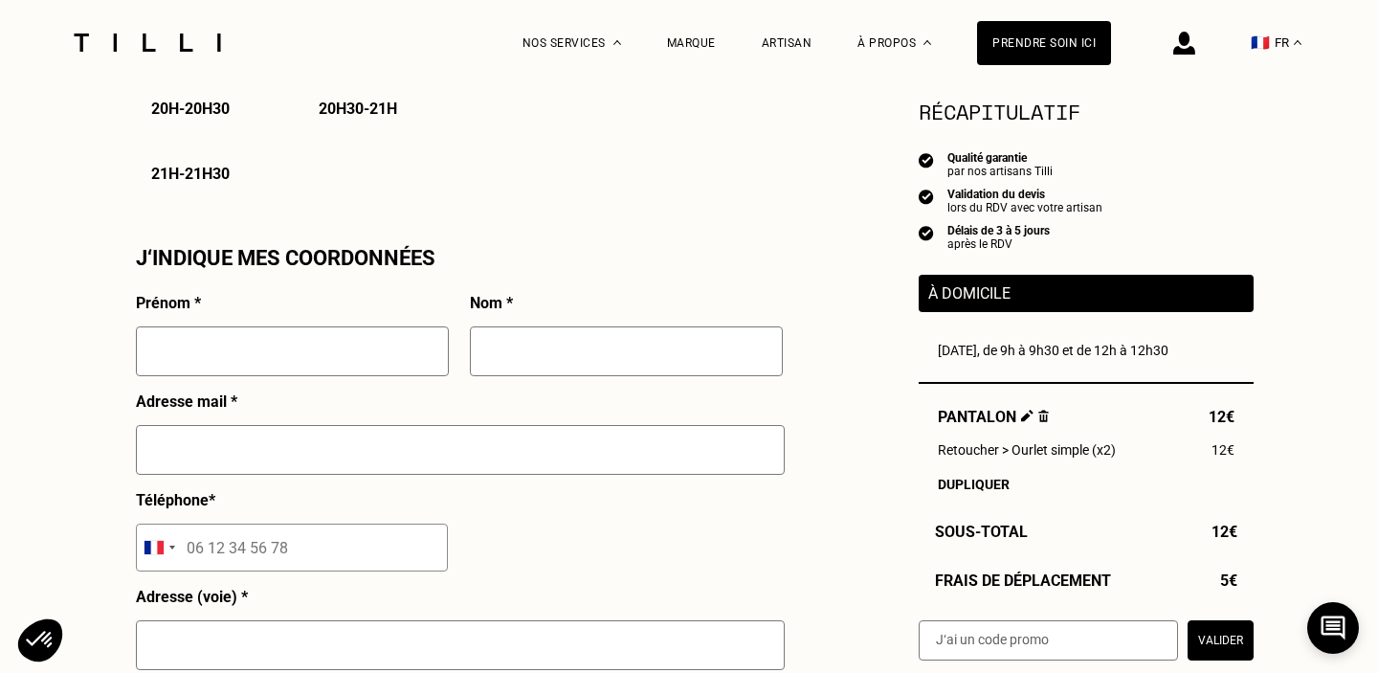
scroll to position [1632, 0]
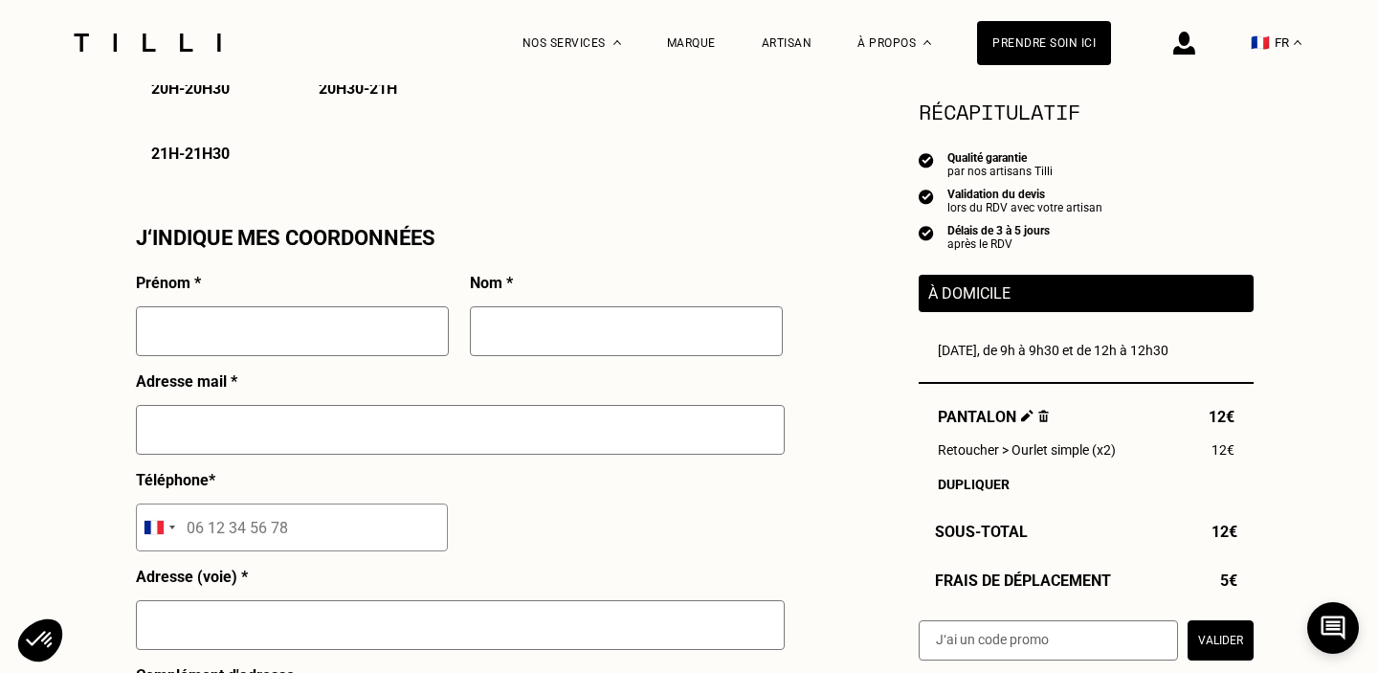
click at [345, 343] on input "text" at bounding box center [292, 331] width 313 height 50
type input "[PERSON_NAME]"
click at [609, 321] on input "text" at bounding box center [626, 331] width 313 height 50
type input "bergero"
click at [318, 431] on input "text" at bounding box center [460, 430] width 649 height 50
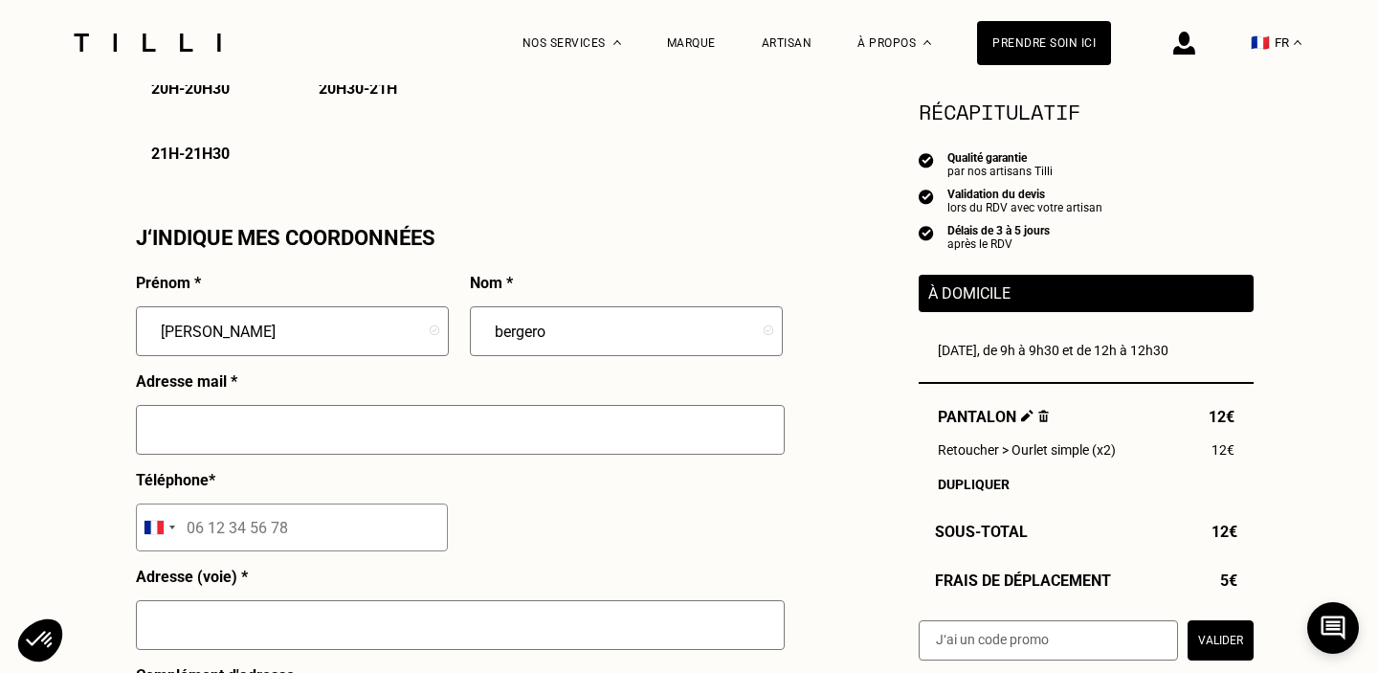
type input "[EMAIL_ADDRESS][DOMAIN_NAME]"
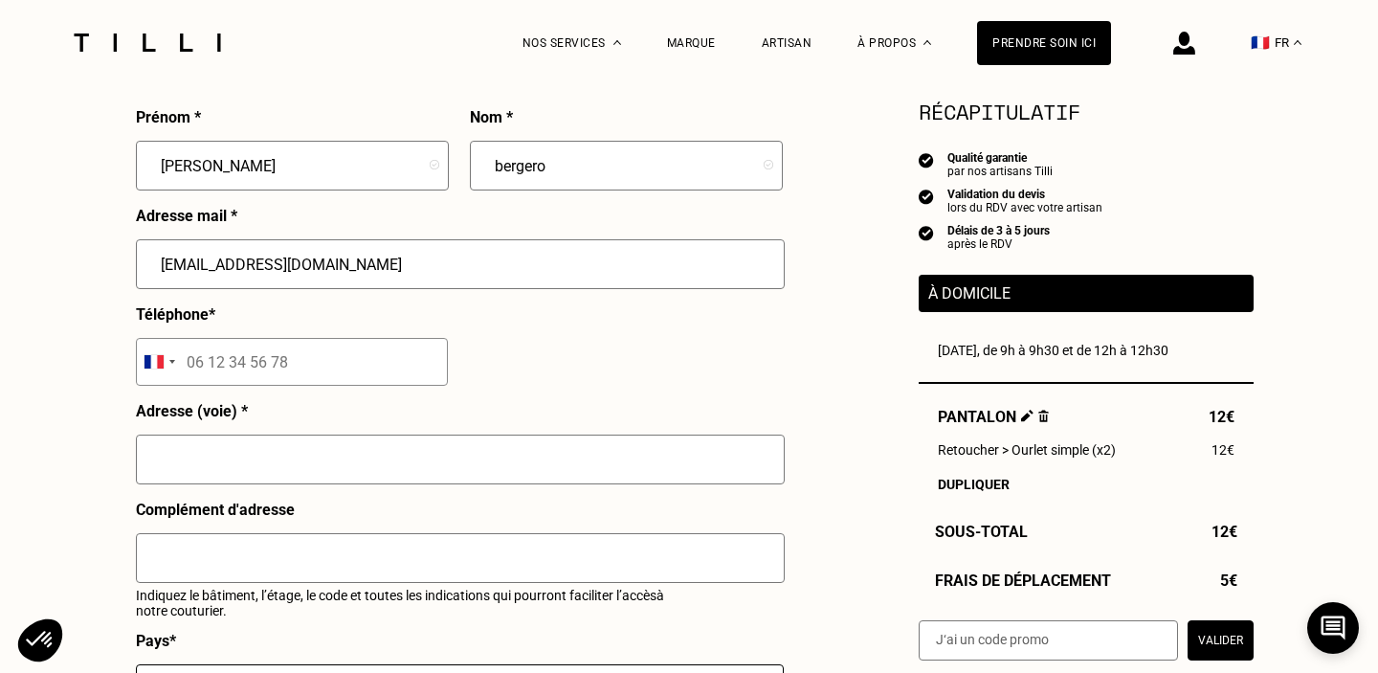
scroll to position [1816, 0]
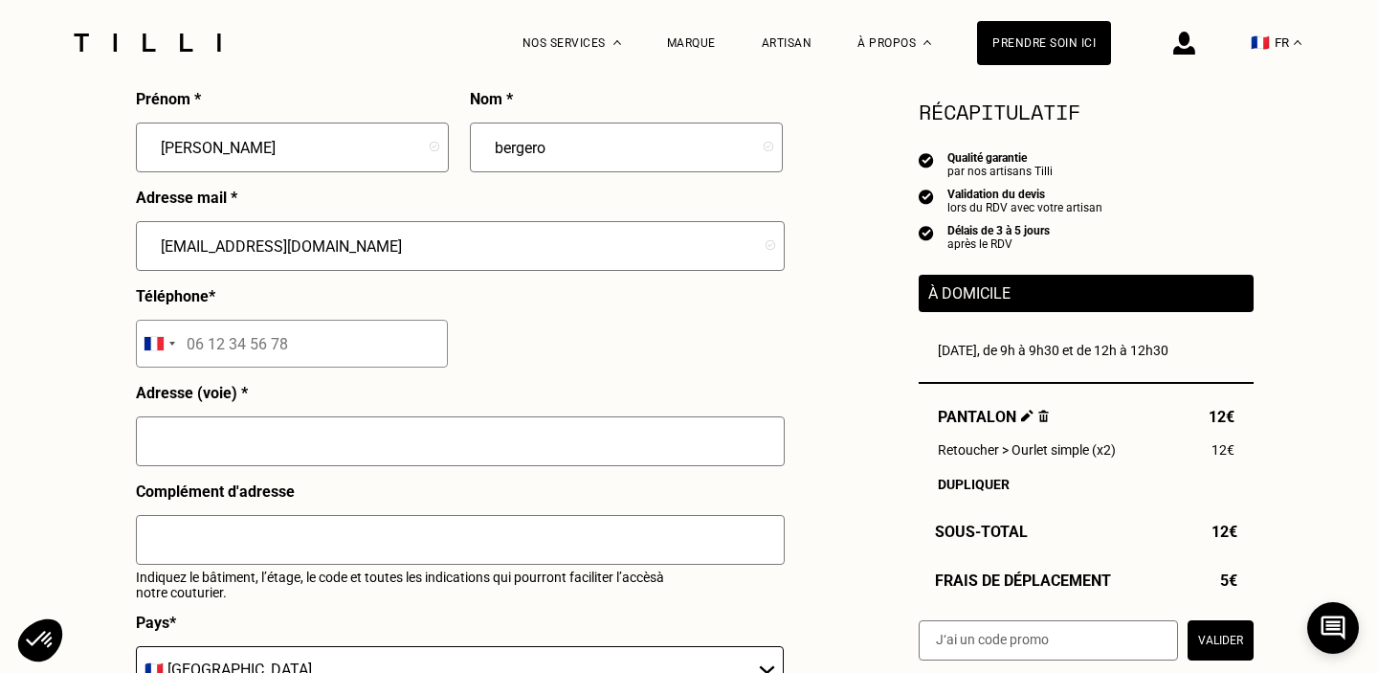
click at [268, 363] on input "tel" at bounding box center [292, 344] width 312 height 48
type input "06 13 80 62 84"
click at [217, 434] on input "text" at bounding box center [460, 441] width 649 height 50
type input "[STREET_ADDRESS]"
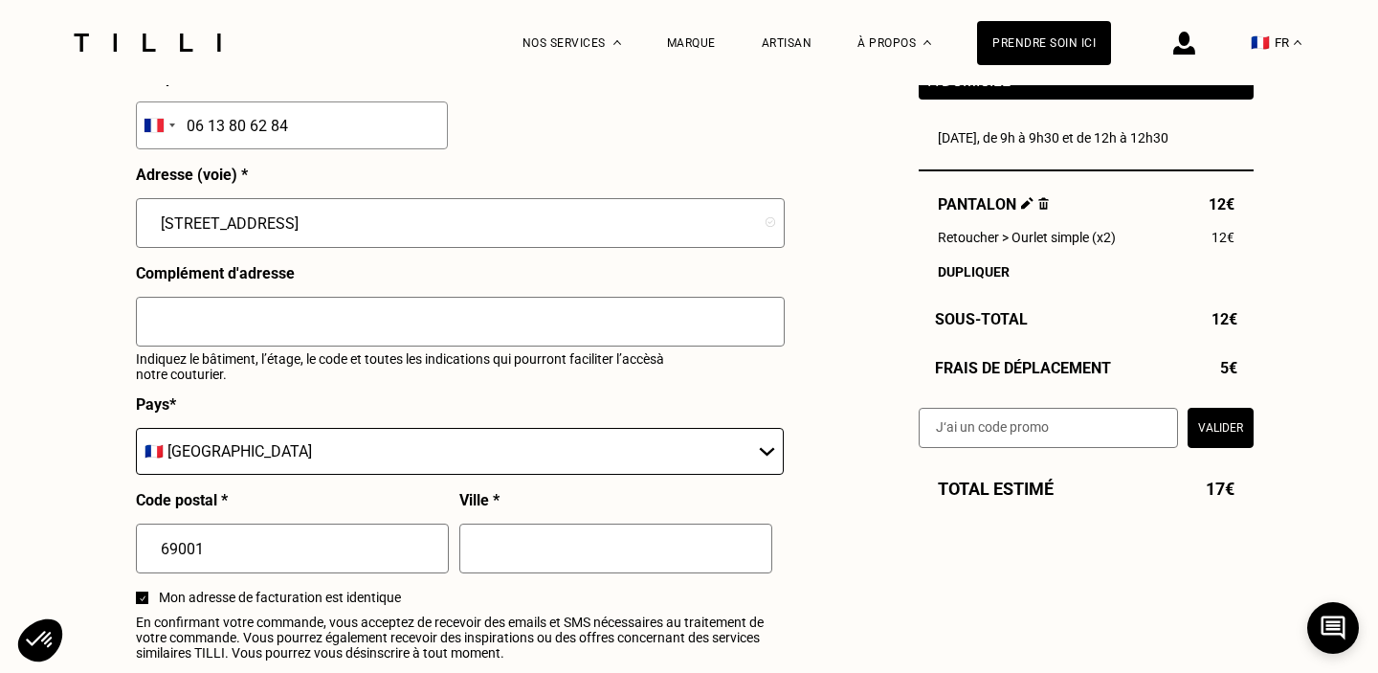
scroll to position [2105, 0]
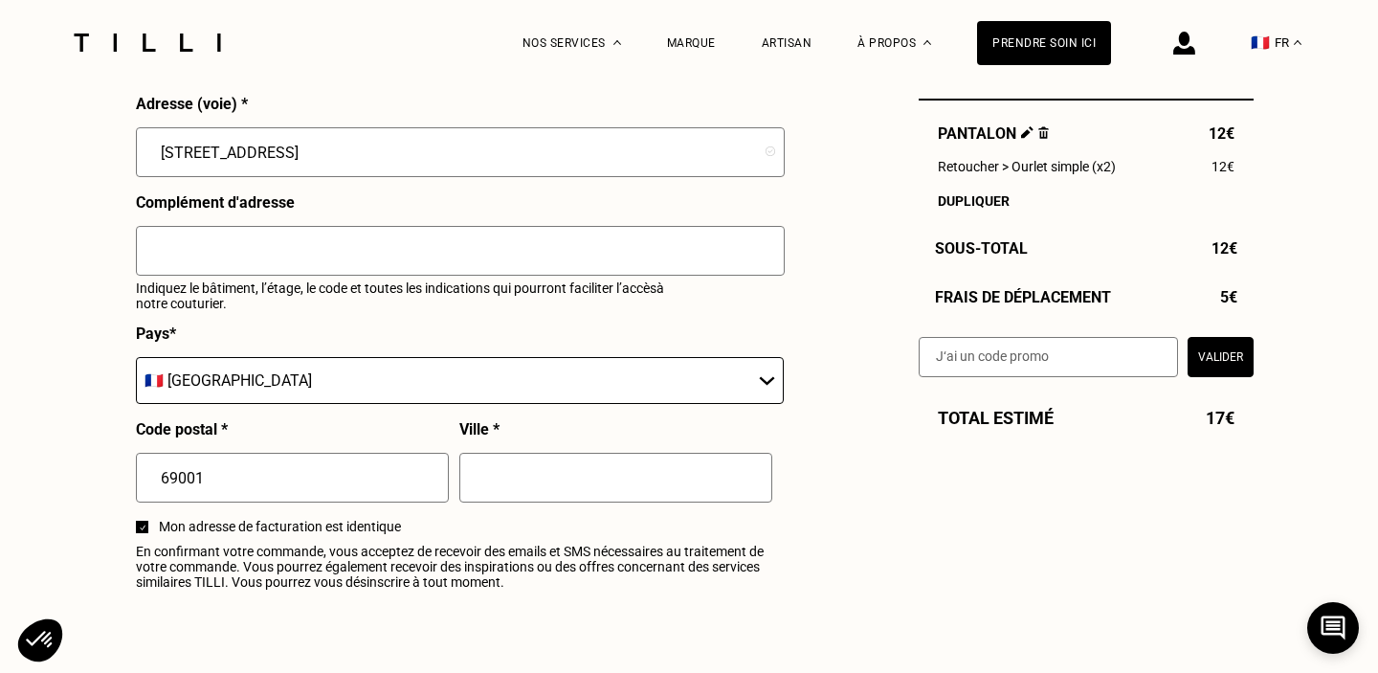
click at [493, 463] on input "text" at bounding box center [615, 478] width 313 height 50
type input "[GEOGRAPHIC_DATA]"
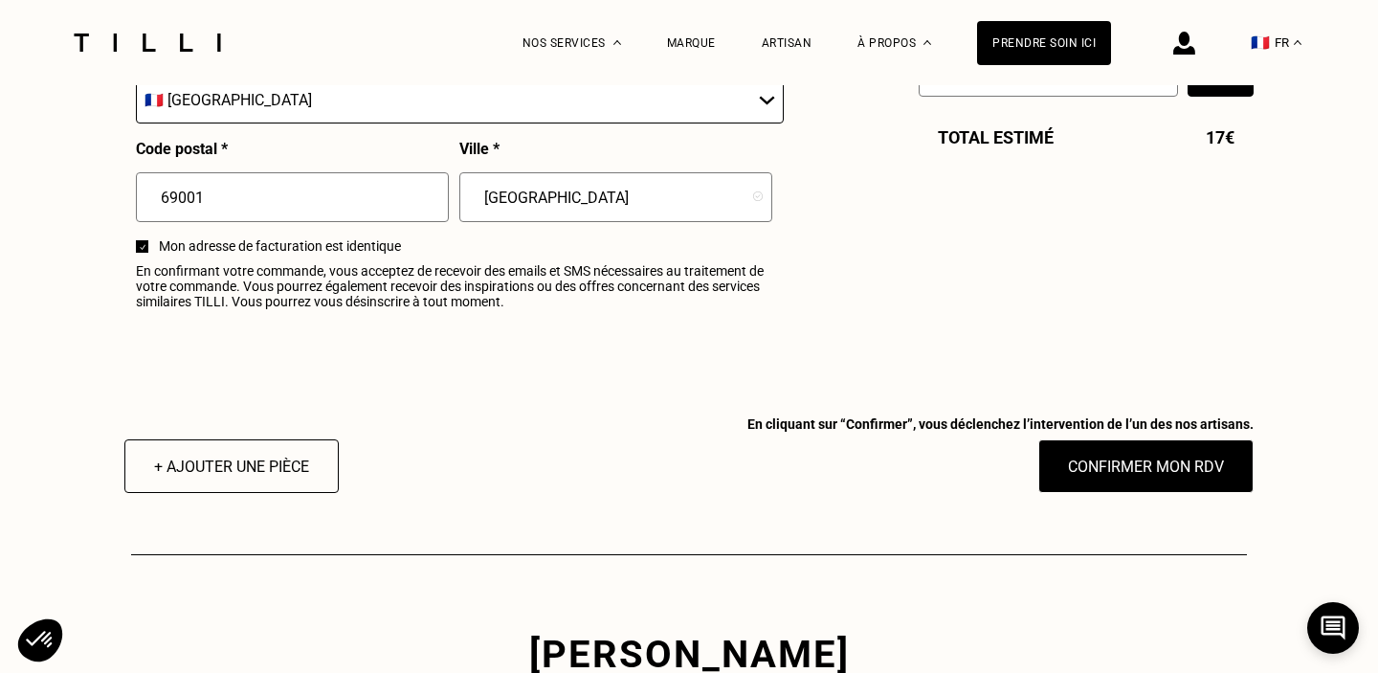
scroll to position [2386, 0]
click at [1148, 462] on button "Confirmer mon RDV" at bounding box center [1146, 464] width 237 height 59
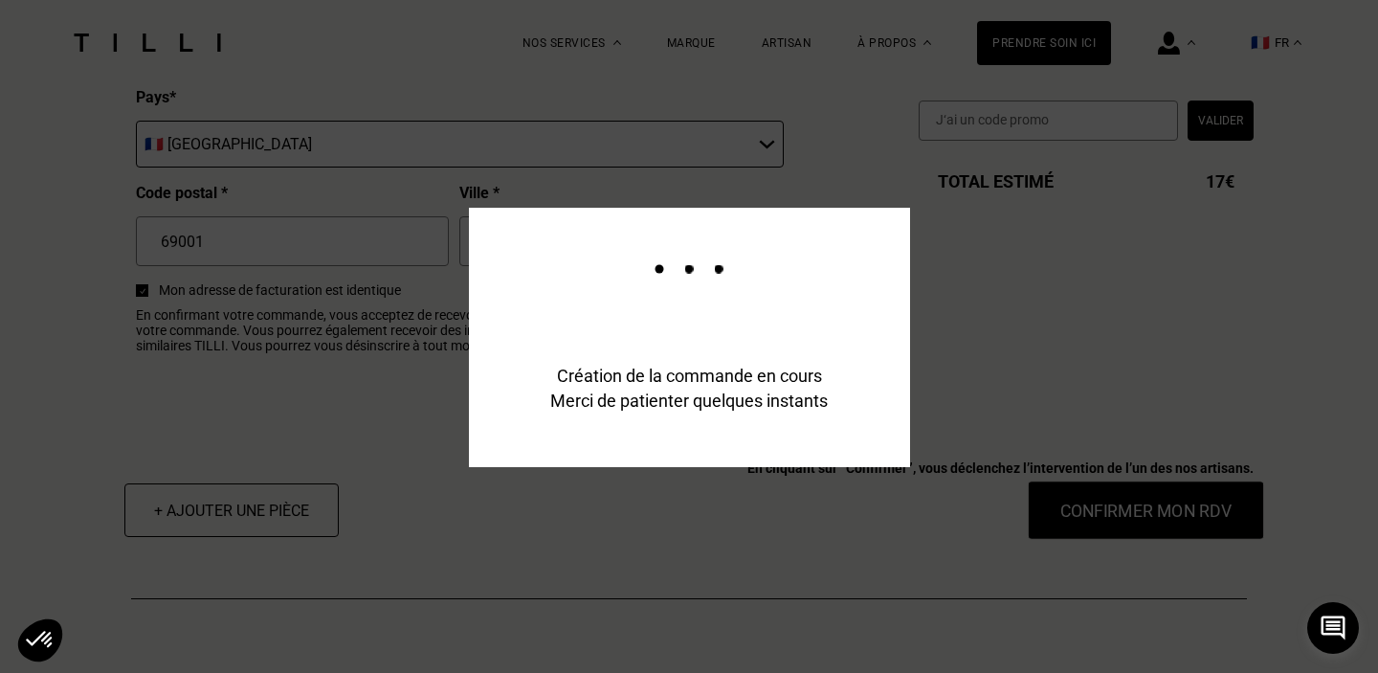
scroll to position [2432, 0]
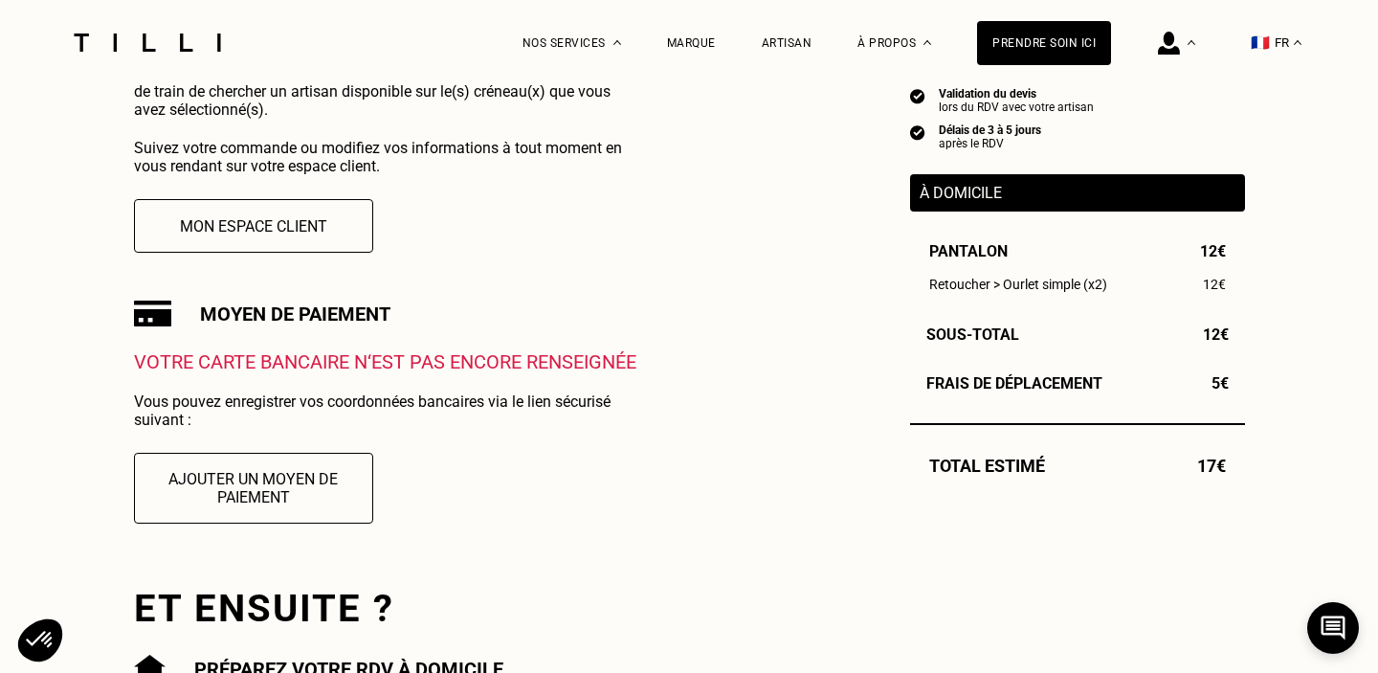
scroll to position [469, 0]
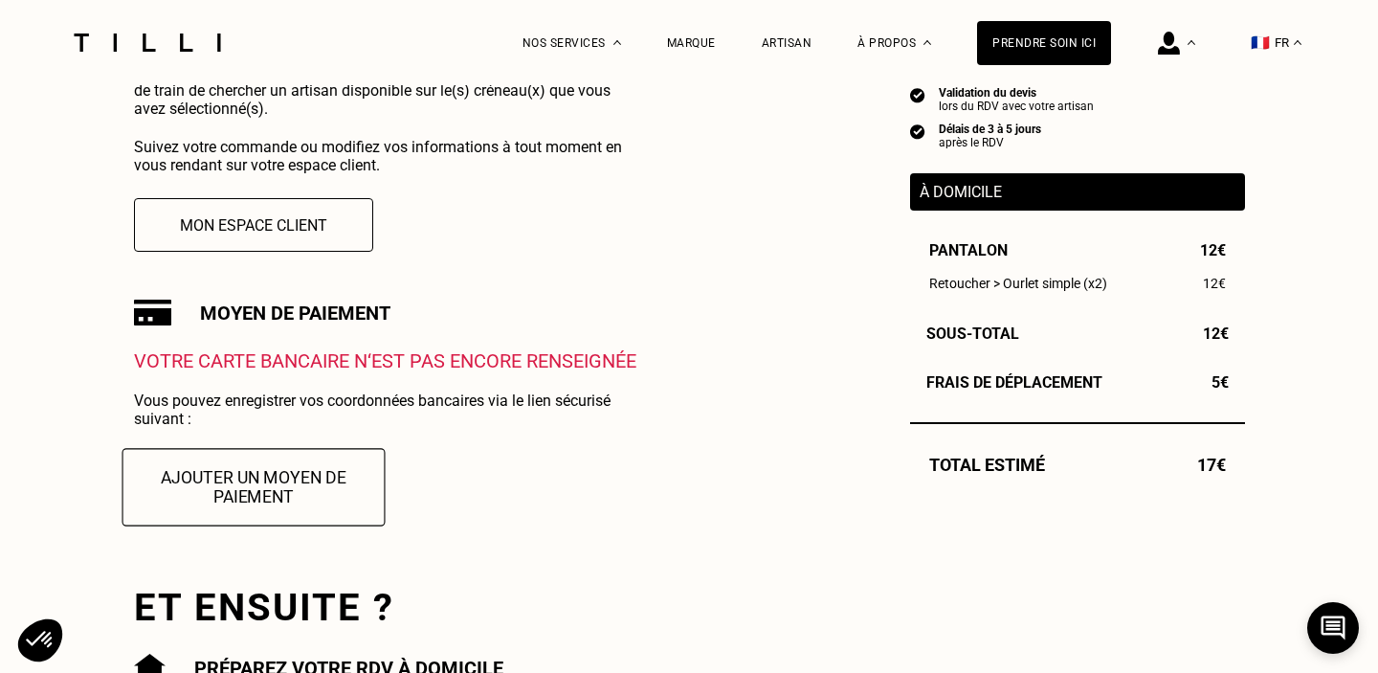
click at [289, 498] on button "Ajouter un moyen de paiement" at bounding box center [253, 486] width 263 height 77
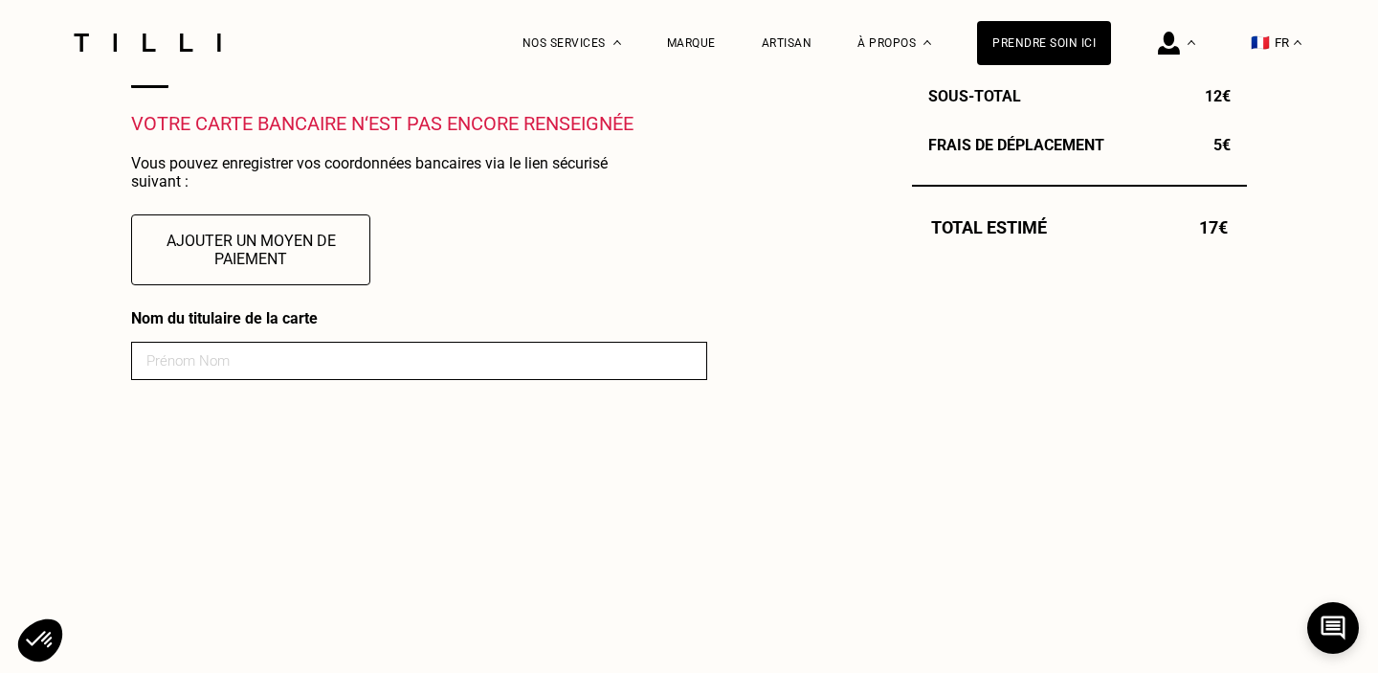
scroll to position [708, 0]
click at [448, 353] on input at bounding box center [419, 359] width 576 height 38
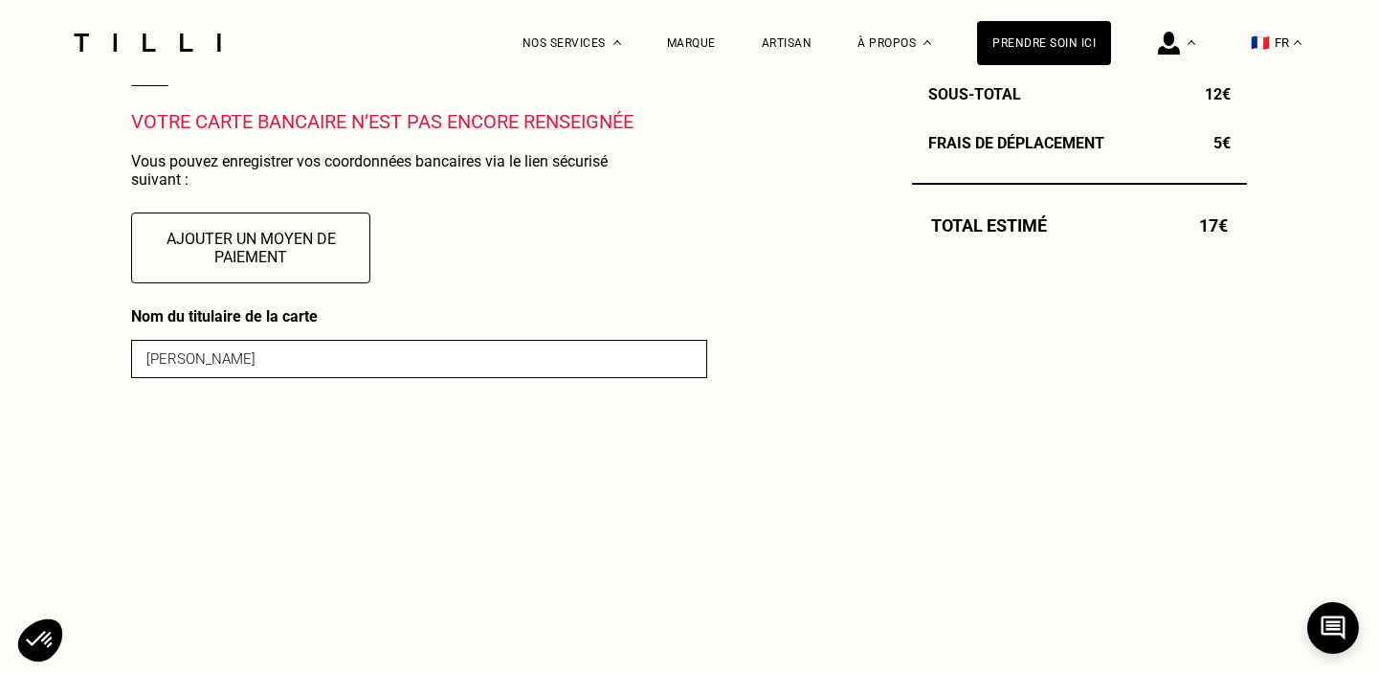
type input "[PERSON_NAME]"
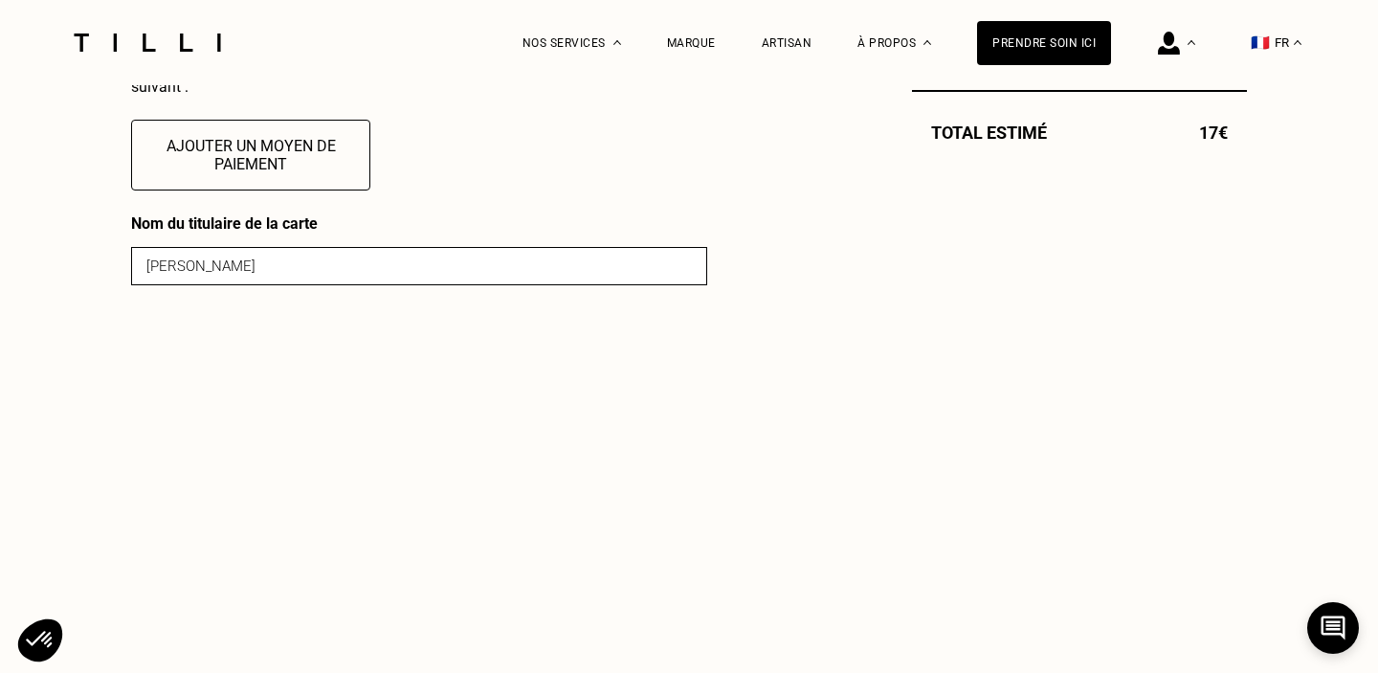
scroll to position [821, 0]
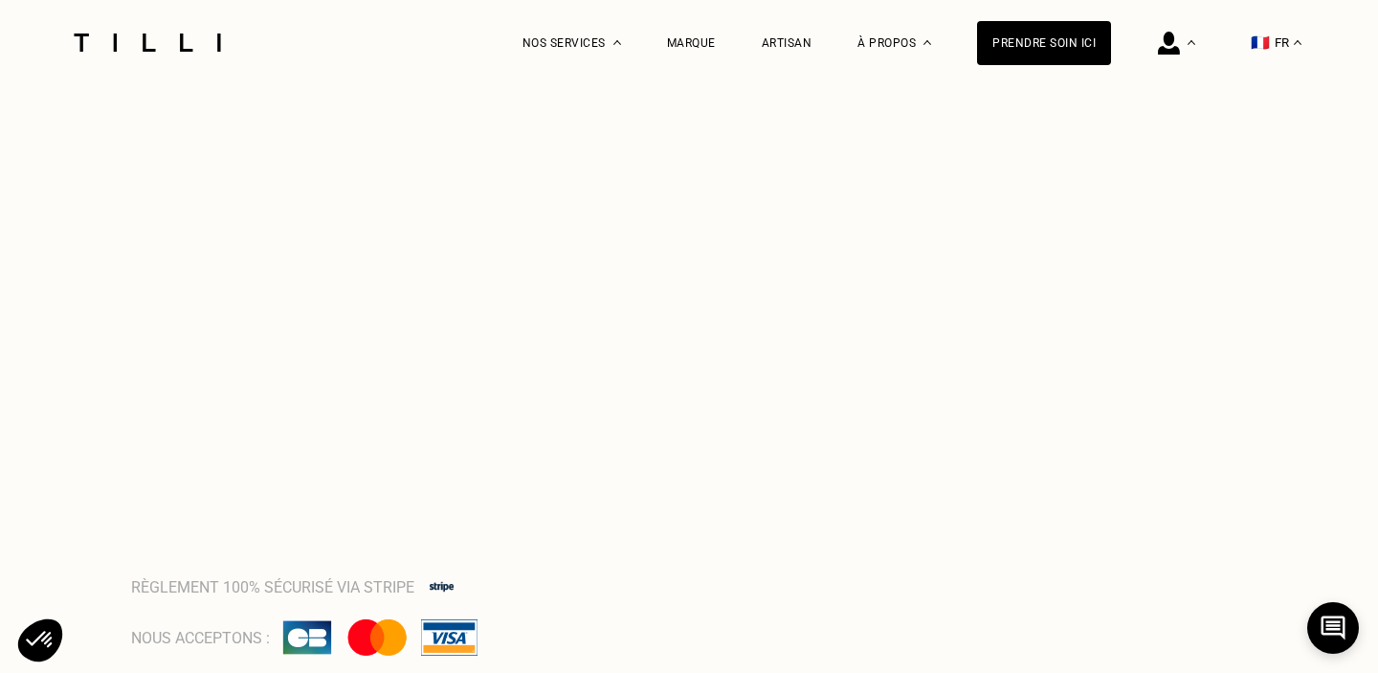
click at [959, 433] on div "Récapitulatif Qualité garantie par nos artisans Tilli Validation du devis lors …" at bounding box center [1079, 149] width 335 height 1958
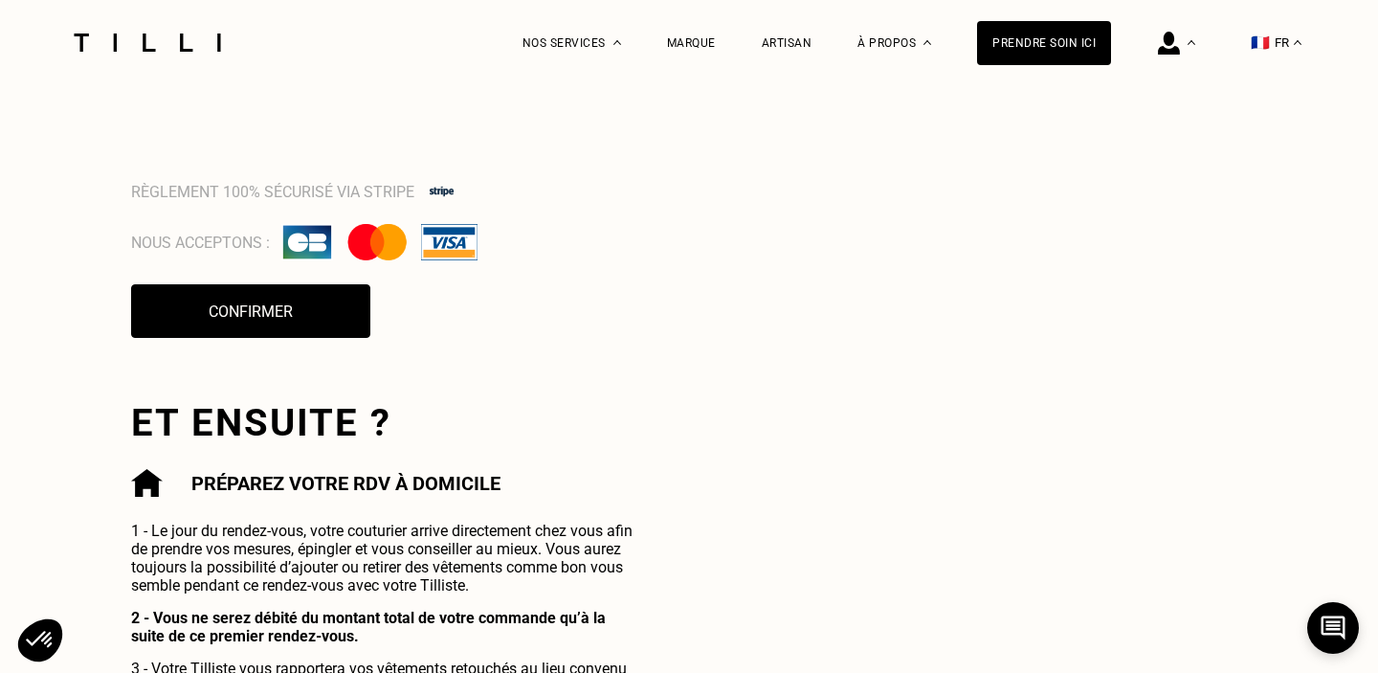
scroll to position [1712, 0]
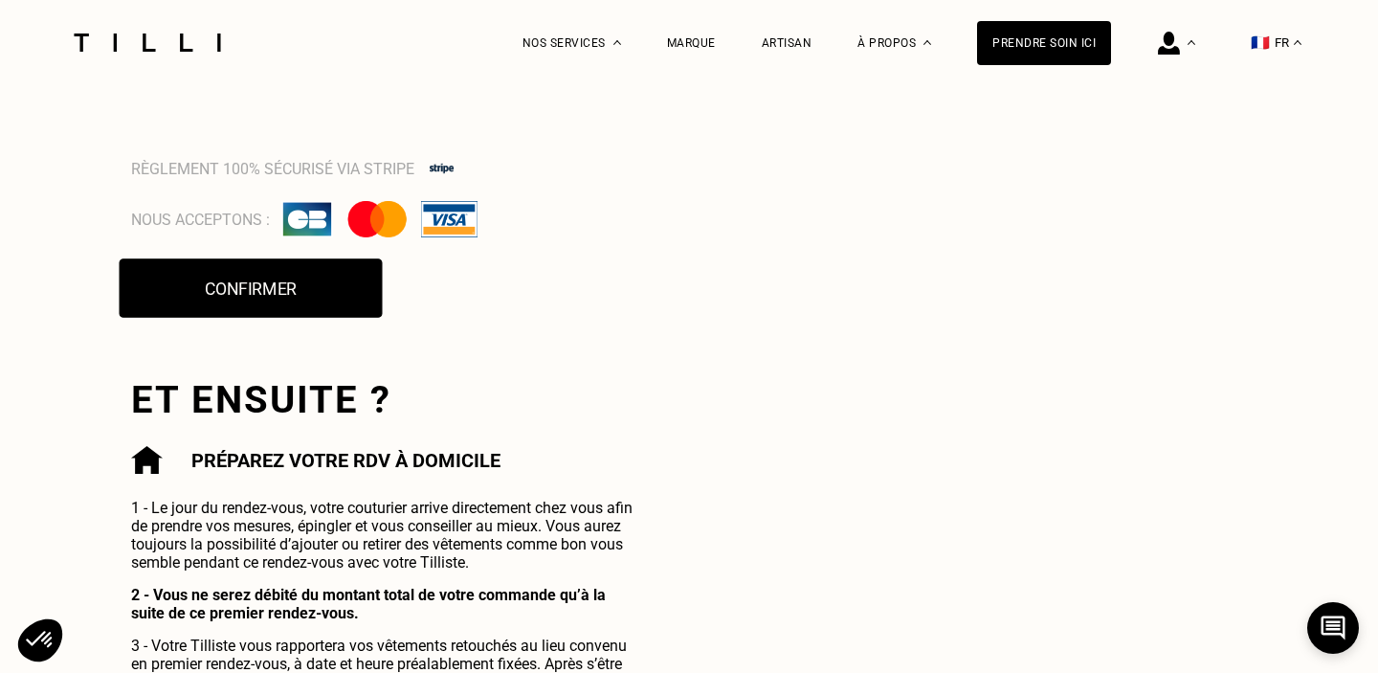
click at [309, 308] on button "Confirmer" at bounding box center [251, 287] width 263 height 59
